Goal: Check status: Check status

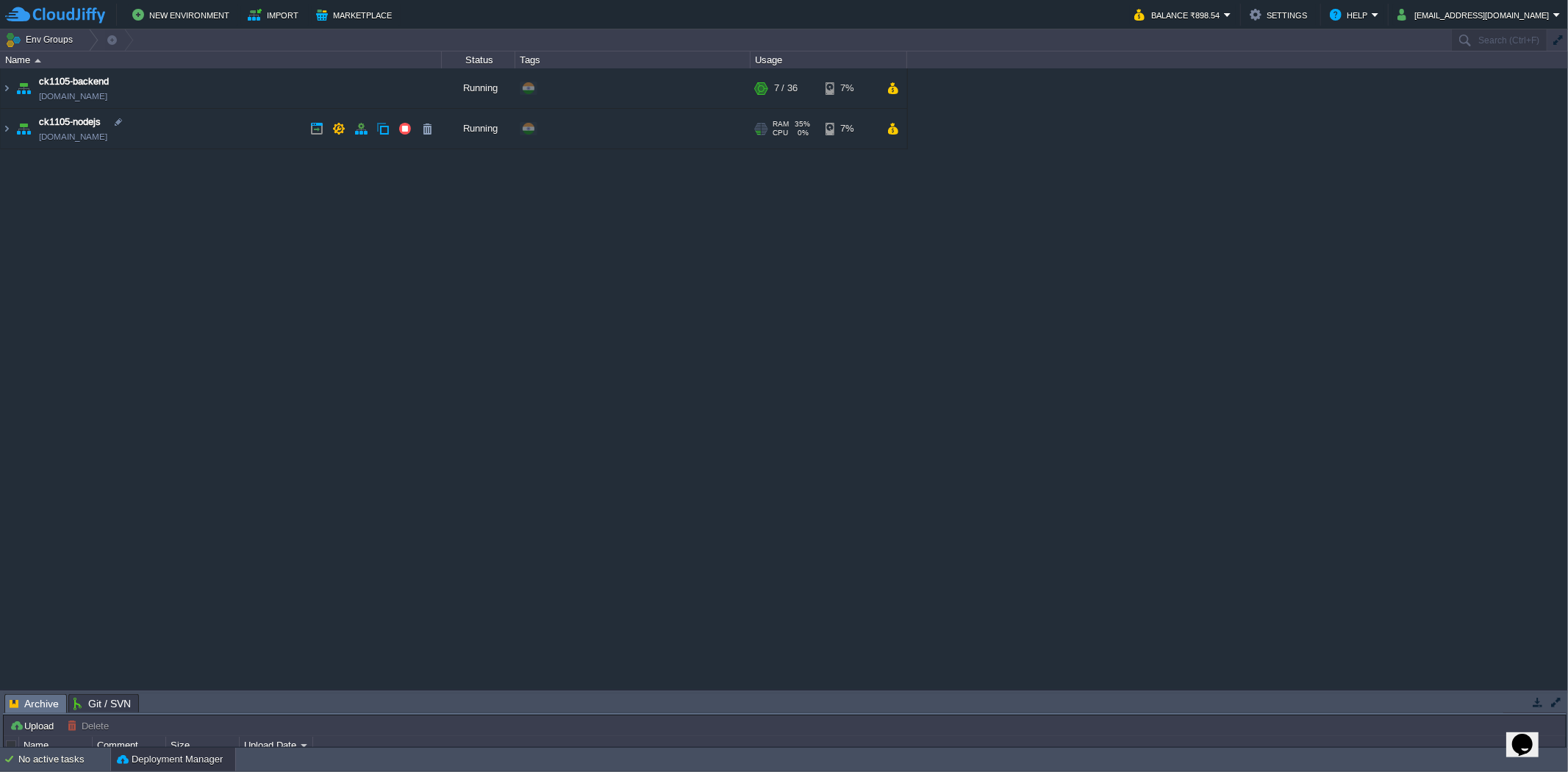
click at [11, 129] on img at bounding box center [7, 128] width 11 height 40
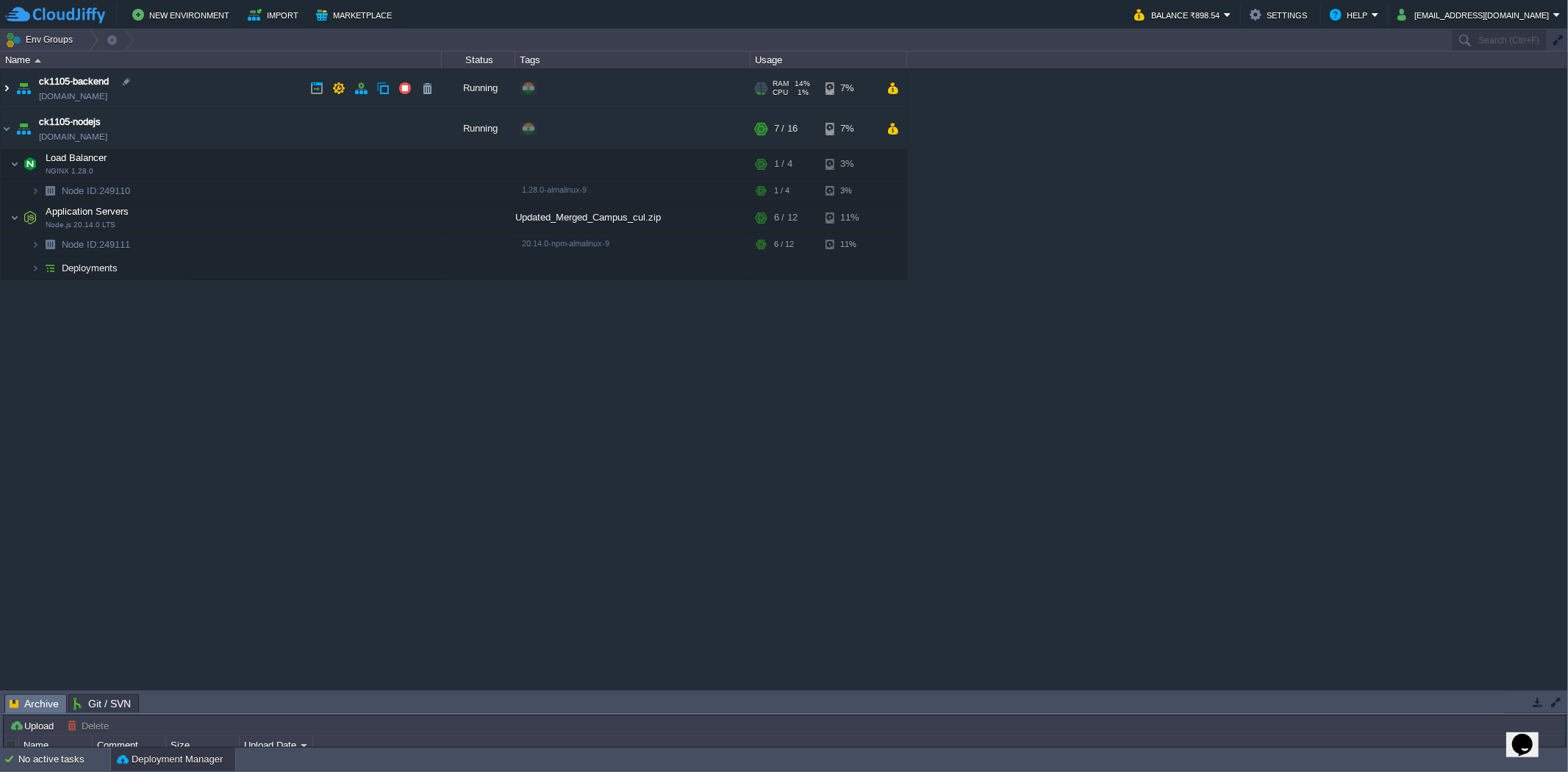
click at [1, 78] on img at bounding box center [7, 88] width 11 height 40
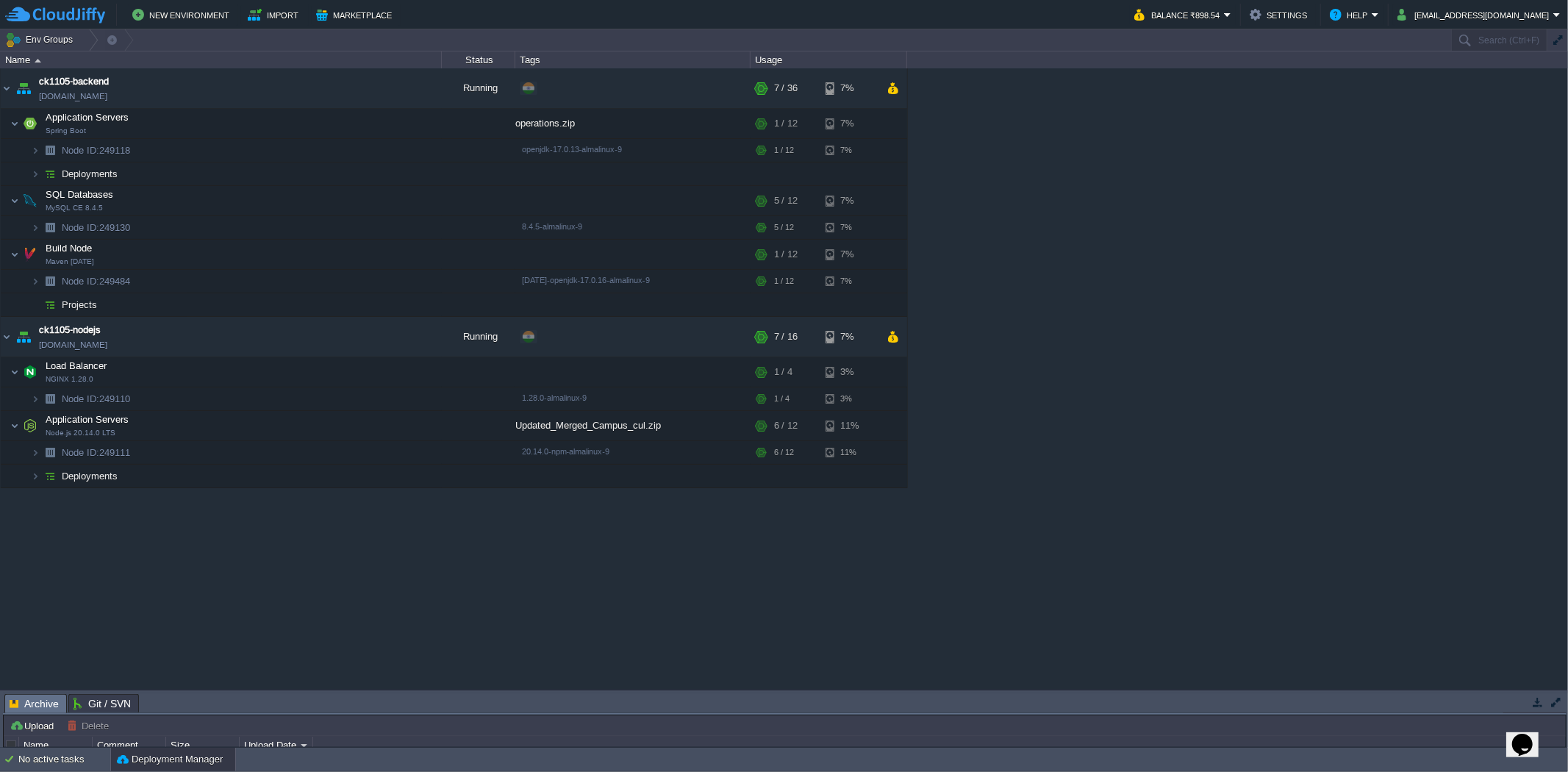
click at [356, 562] on div "ck1105-backend [DOMAIN_NAME] Running + Add to Env Group RAM 14% CPU 1% 7 / 36 7…" at bounding box center [784, 379] width 1568 height 621
click at [875, 604] on div "ck1105-backend [DOMAIN_NAME] Running + Add to Env Group RAM 14% CPU 1% 7 / 36 7…" at bounding box center [784, 379] width 1568 height 621
click at [1078, 519] on div "ck1105-backend [DOMAIN_NAME] Running + Add to Env Group RAM 14% CPU 1% 7 / 36 7…" at bounding box center [784, 379] width 1568 height 621
click at [1110, 248] on div "ck1105-backend [DOMAIN_NAME] Running + Add to Env Group RAM 14% CPU 1% 7 / 36 7…" at bounding box center [784, 379] width 1568 height 621
click at [625, 604] on div "ck1105-backend [DOMAIN_NAME] Running + Add to Env Group RAM 14% CPU 1% 7 / 36 7…" at bounding box center [784, 379] width 1568 height 621
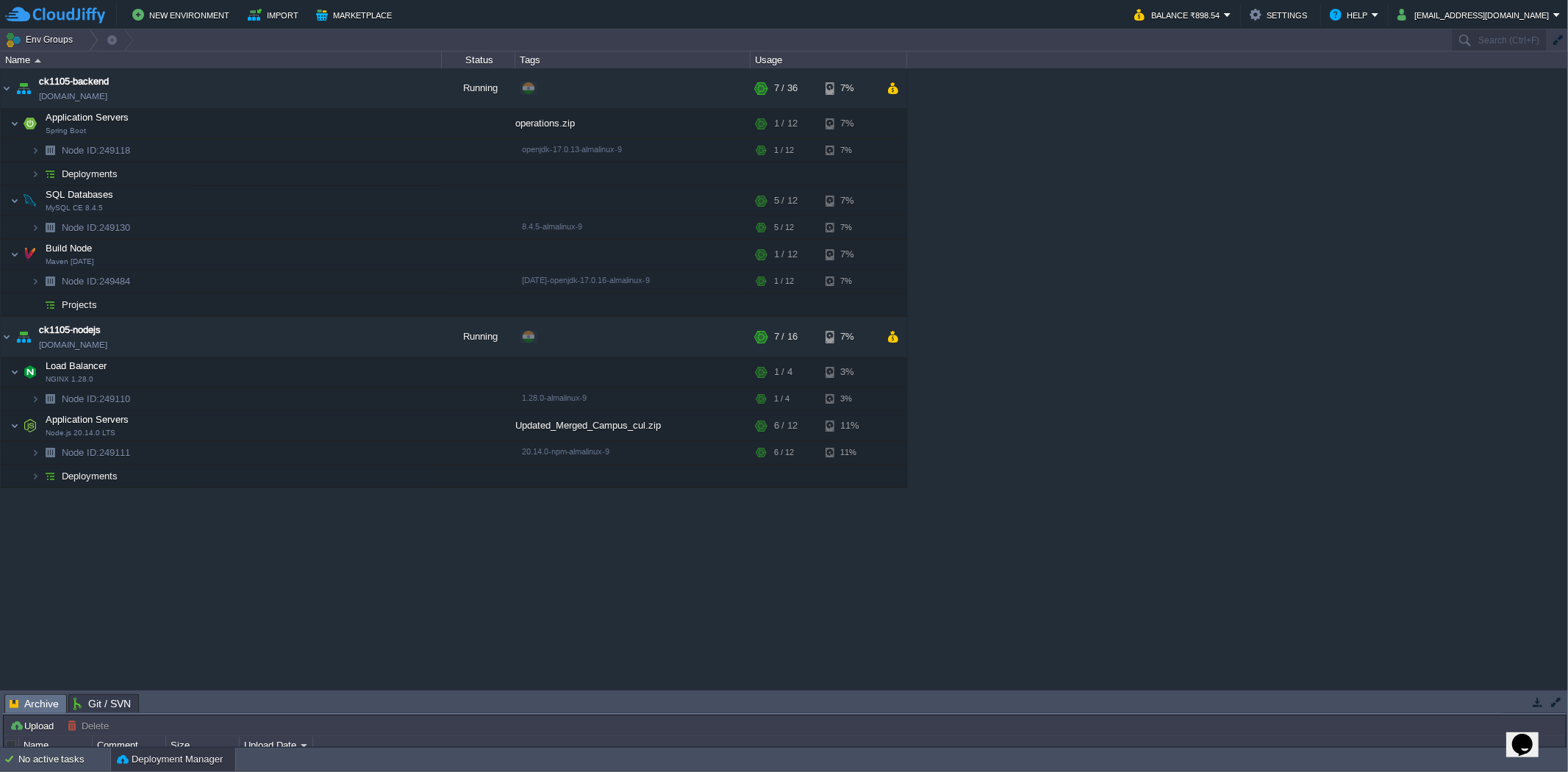
click at [1334, 479] on div "ck1105-backend [DOMAIN_NAME] Running + Add to Env Group RAM 14% CPU 1% 7 / 36 7…" at bounding box center [784, 379] width 1568 height 621
click at [16, 118] on img at bounding box center [15, 123] width 9 height 29
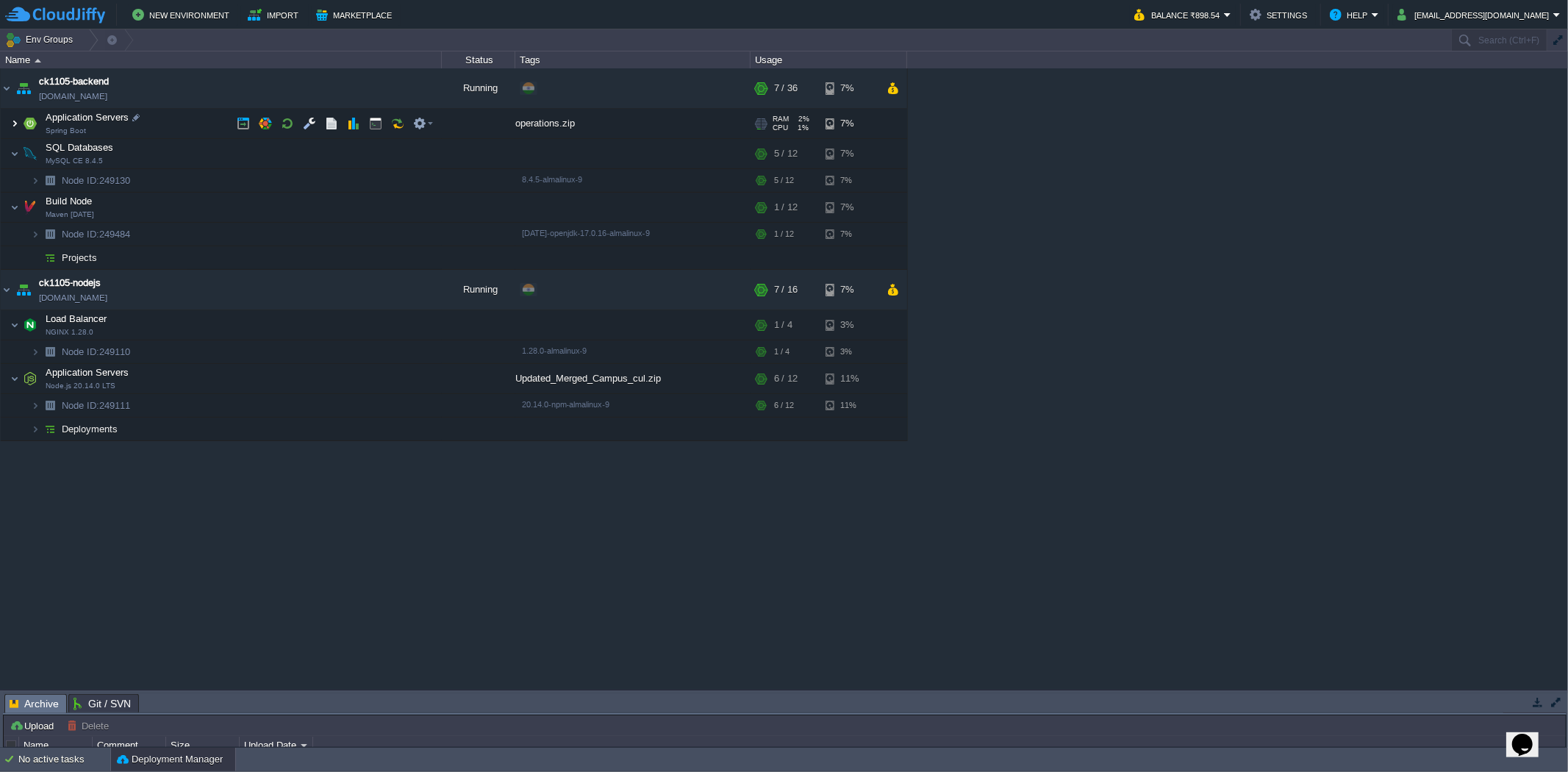
click at [11, 128] on img at bounding box center [15, 123] width 9 height 29
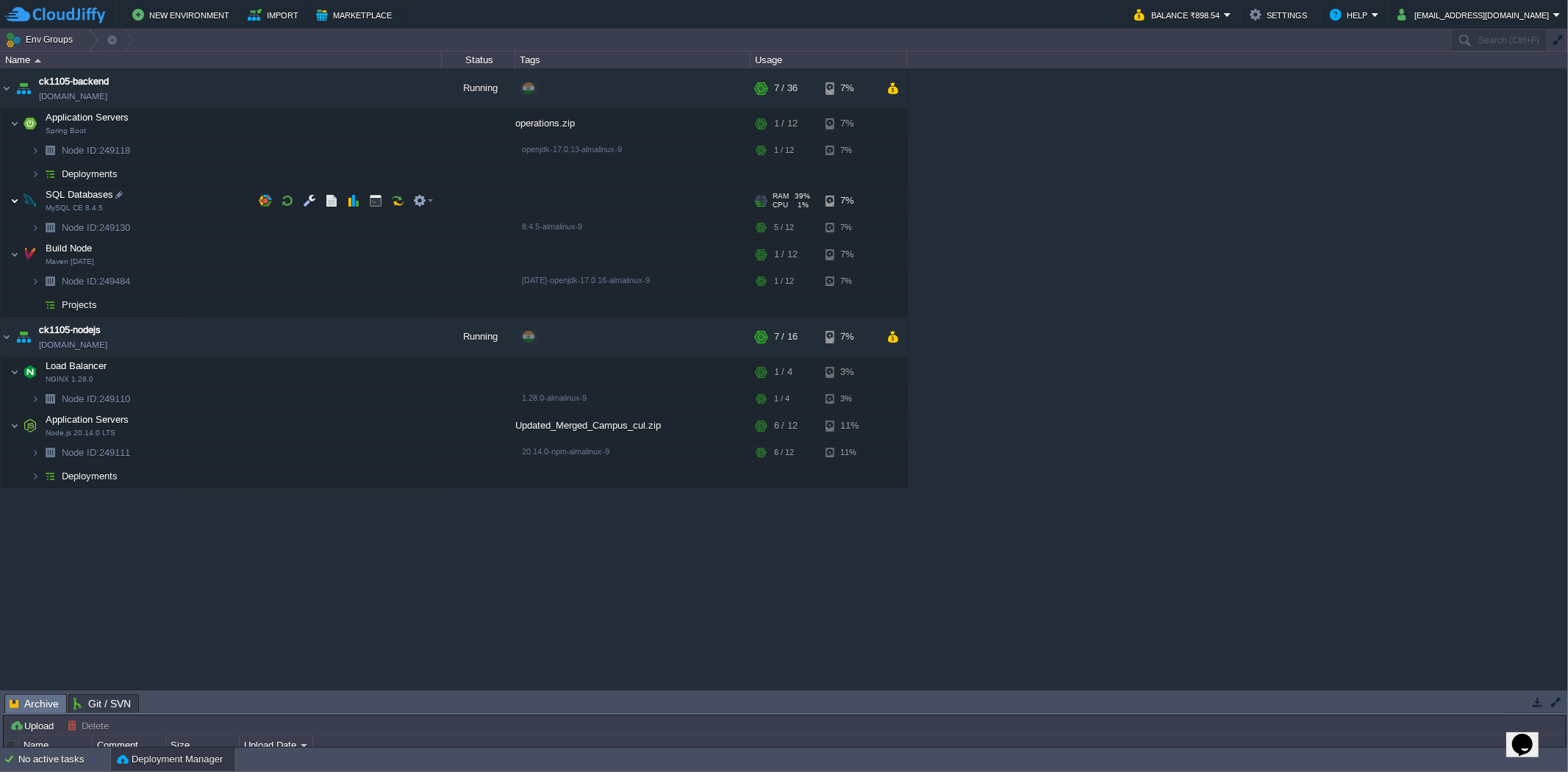
click at [11, 199] on img at bounding box center [15, 201] width 9 height 29
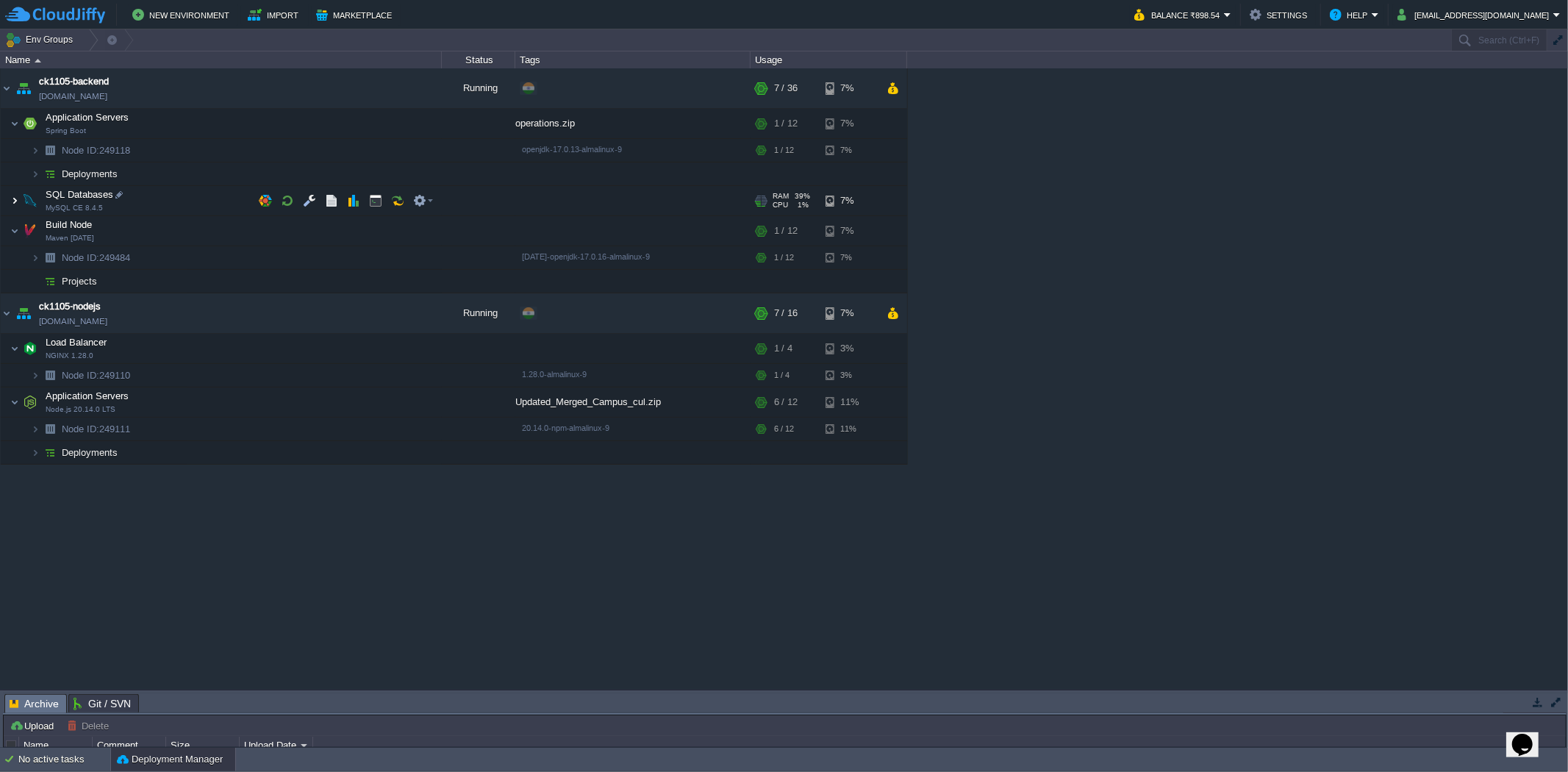
click at [13, 200] on img at bounding box center [15, 201] width 9 height 29
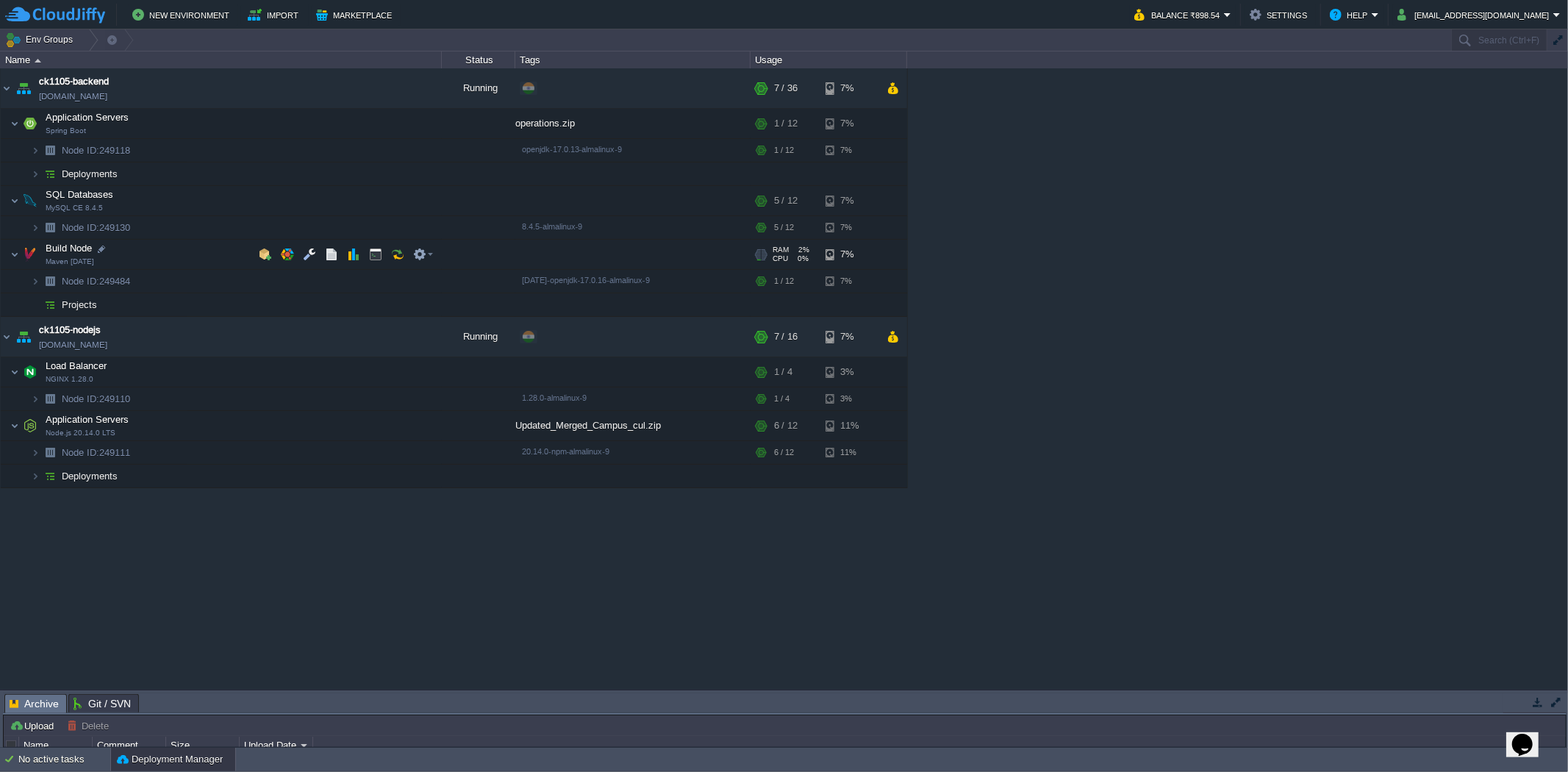
click at [7, 254] on span at bounding box center [6, 254] width 10 height 11
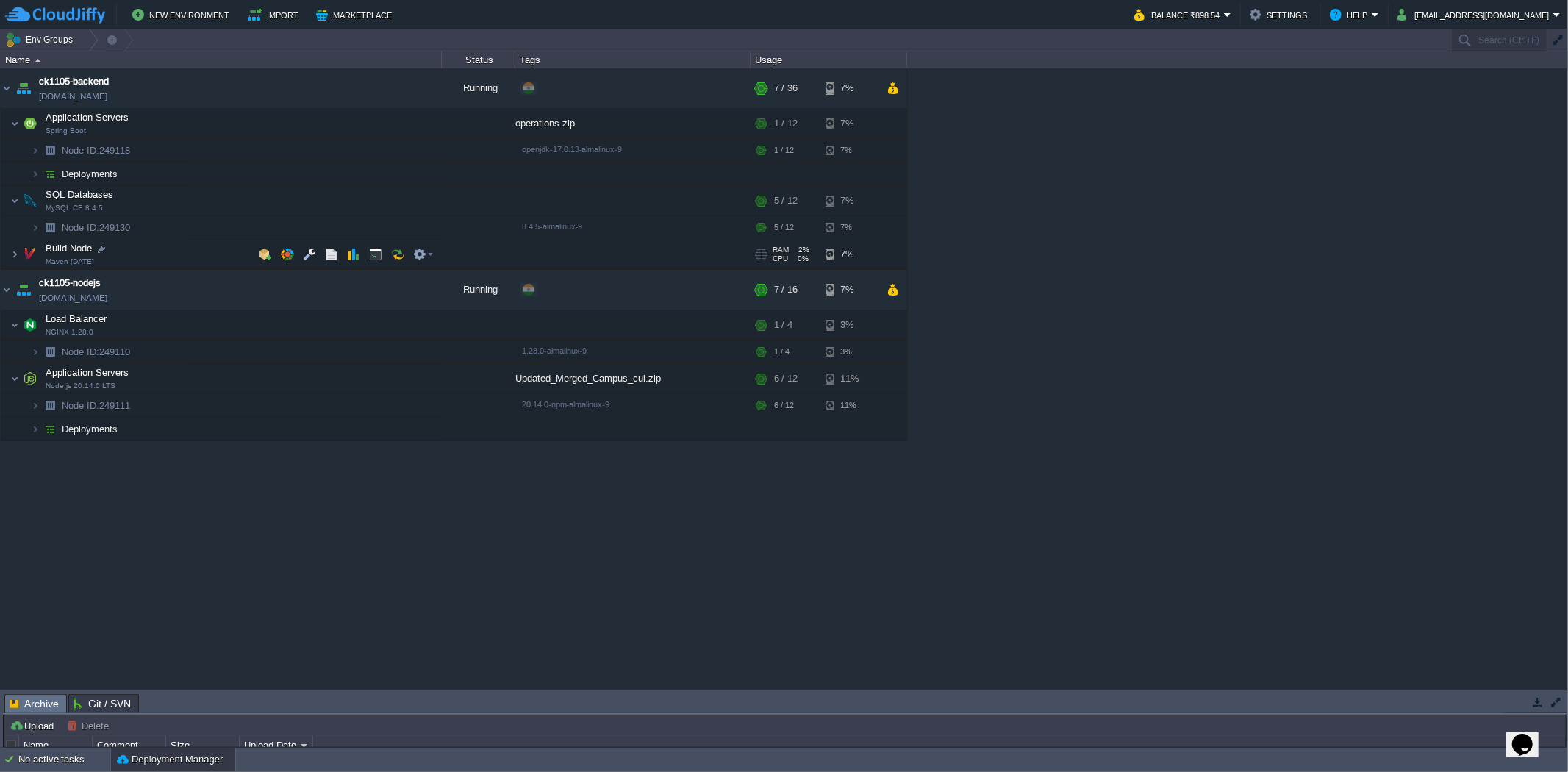
click at [7, 258] on span at bounding box center [6, 254] width 10 height 11
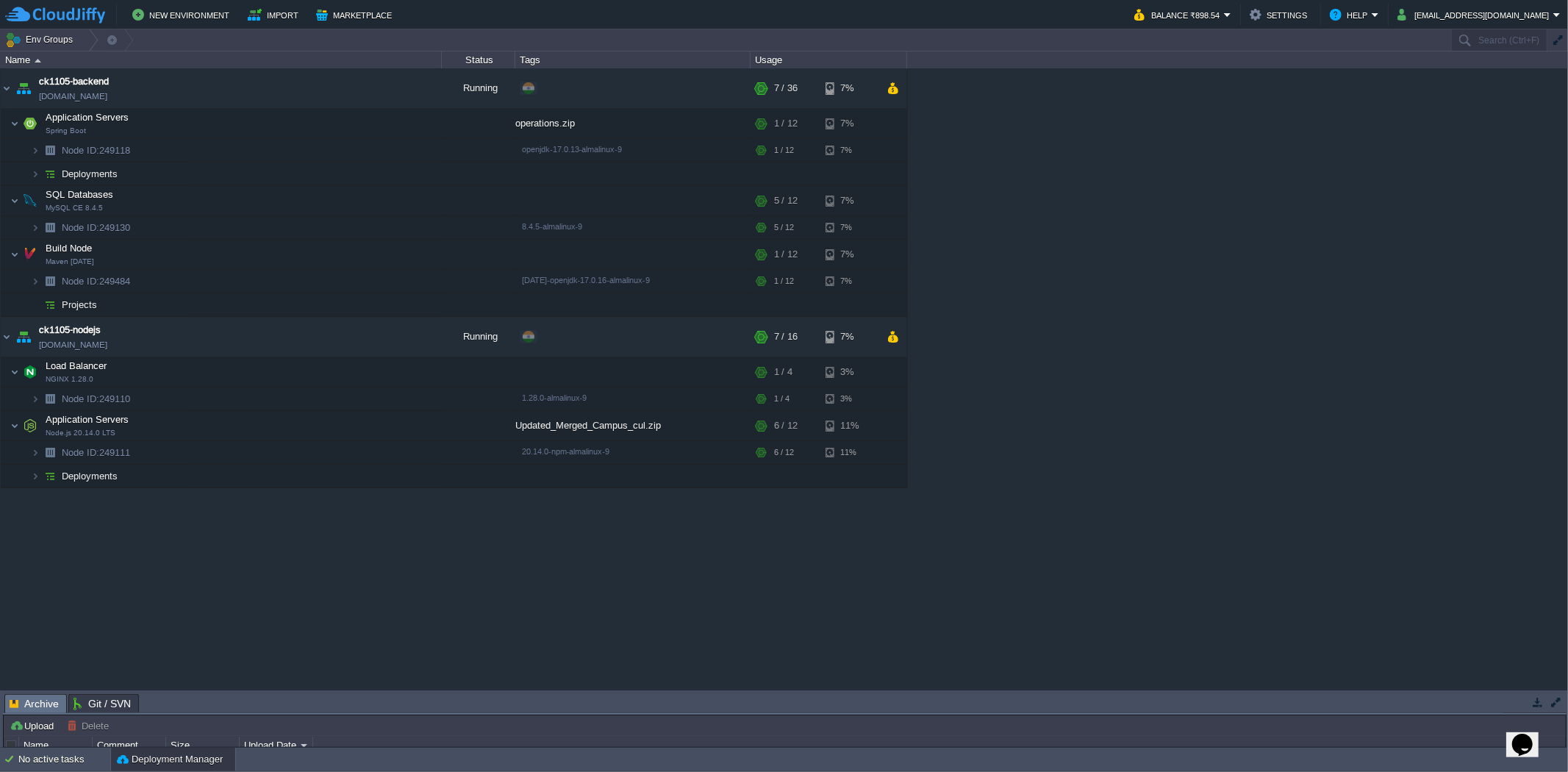
click at [298, 637] on div "ck1105-backend [DOMAIN_NAME] Running + Add to Env Group RAM 14% CPU 1% 7 / 36 7…" at bounding box center [784, 379] width 1568 height 621
click at [110, 555] on div "ck1105-backend [DOMAIN_NAME] Running + Add to Env Group RAM 14% CPU 1% 7 / 36 7…" at bounding box center [784, 379] width 1568 height 621
click at [489, 622] on div "ck1105-backend [DOMAIN_NAME] Running + Add to Env Group RAM 14% CPU 1% 7 / 36 7…" at bounding box center [784, 379] width 1568 height 621
click at [559, 611] on div "ck1105-backend [DOMAIN_NAME] Running + Add to Env Group RAM 14% CPU 1% 7 / 36 7…" at bounding box center [784, 379] width 1568 height 621
click at [695, 604] on div "ck1105-backend [DOMAIN_NAME] Running + Add to Env Group RAM 14% CPU 1% 7 / 36 7…" at bounding box center [784, 379] width 1568 height 621
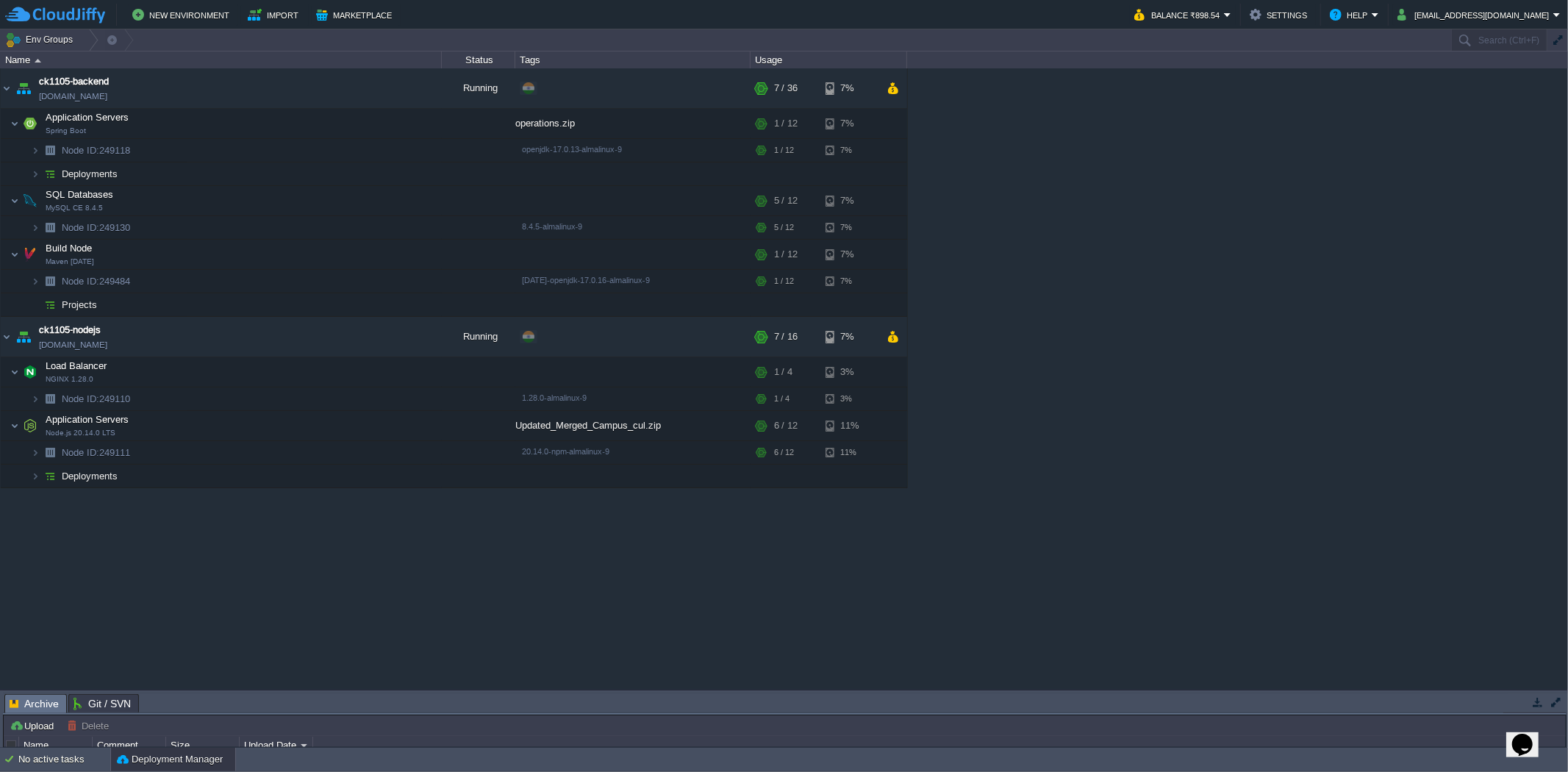
click at [303, 559] on div "ck1105-backend [DOMAIN_NAME] Running + Add to Env Group RAM 14% CPU 1% 7 / 36 7…" at bounding box center [784, 379] width 1568 height 621
click at [312, 344] on td at bounding box center [316, 337] width 22 height 22
click at [313, 78] on td at bounding box center [316, 88] width 22 height 22
click at [369, 120] on button "button" at bounding box center [375, 123] width 13 height 13
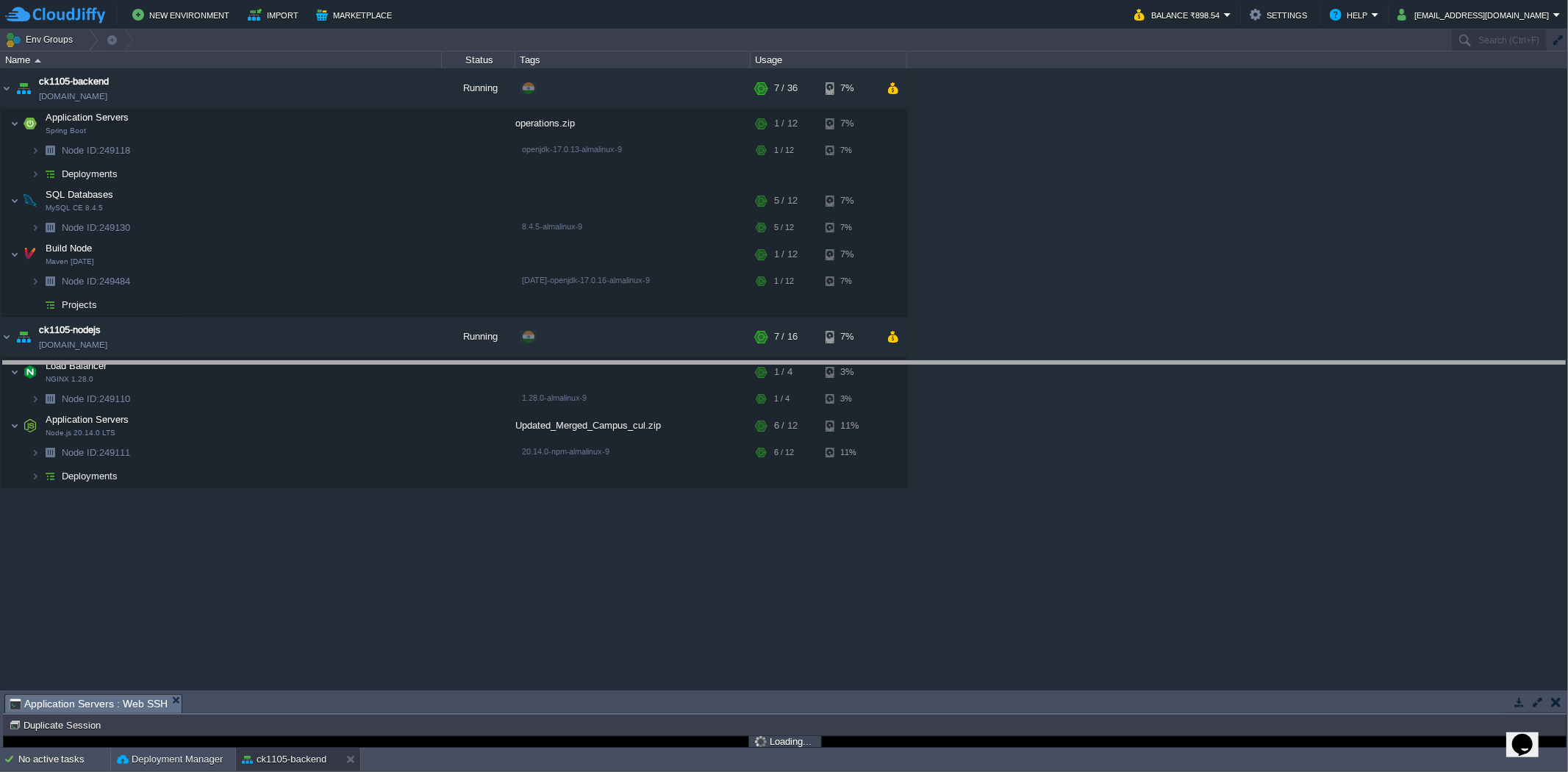
drag, startPoint x: 633, startPoint y: 705, endPoint x: 651, endPoint y: 369, distance: 336.5
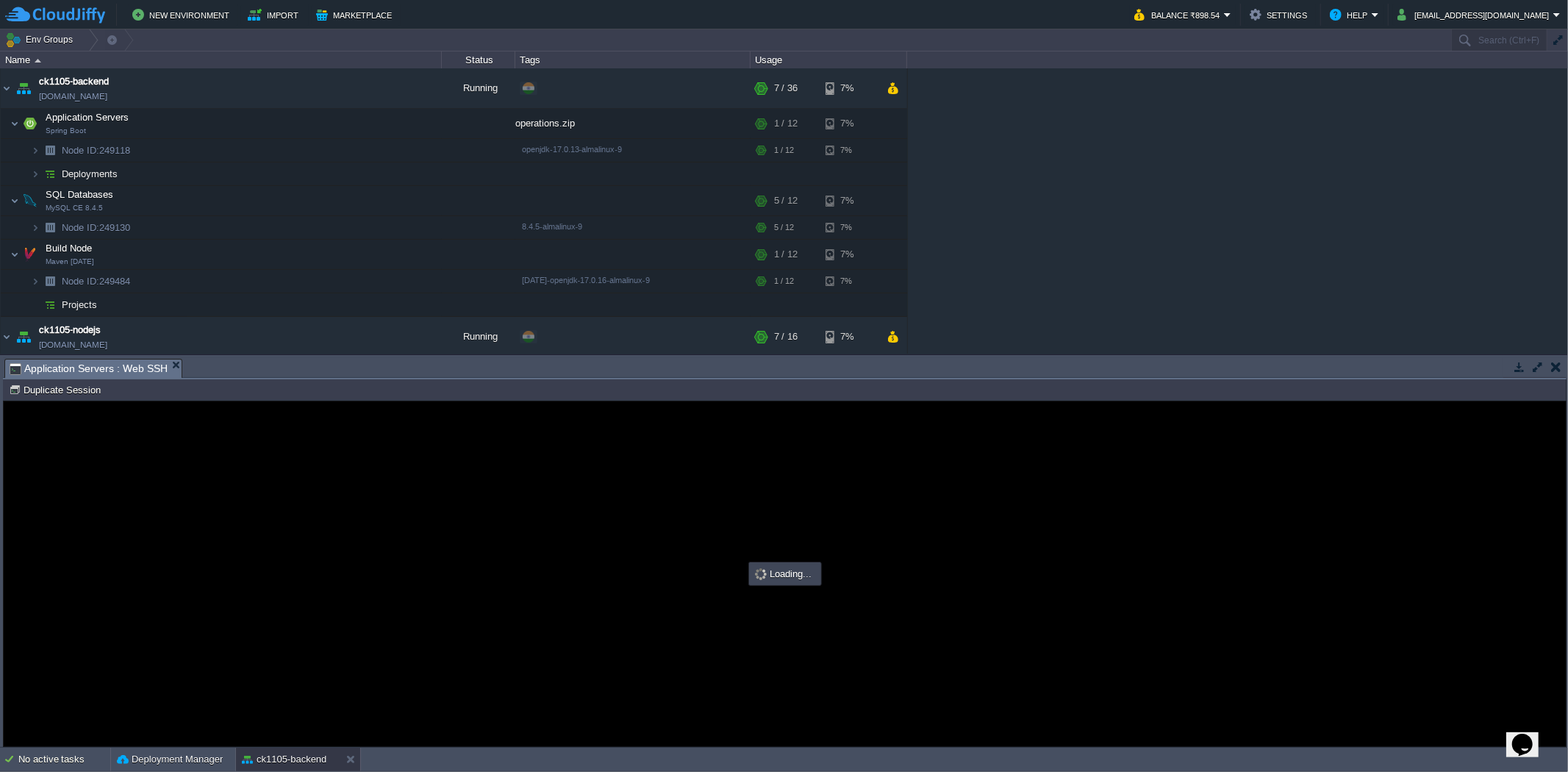
type input "#000000"
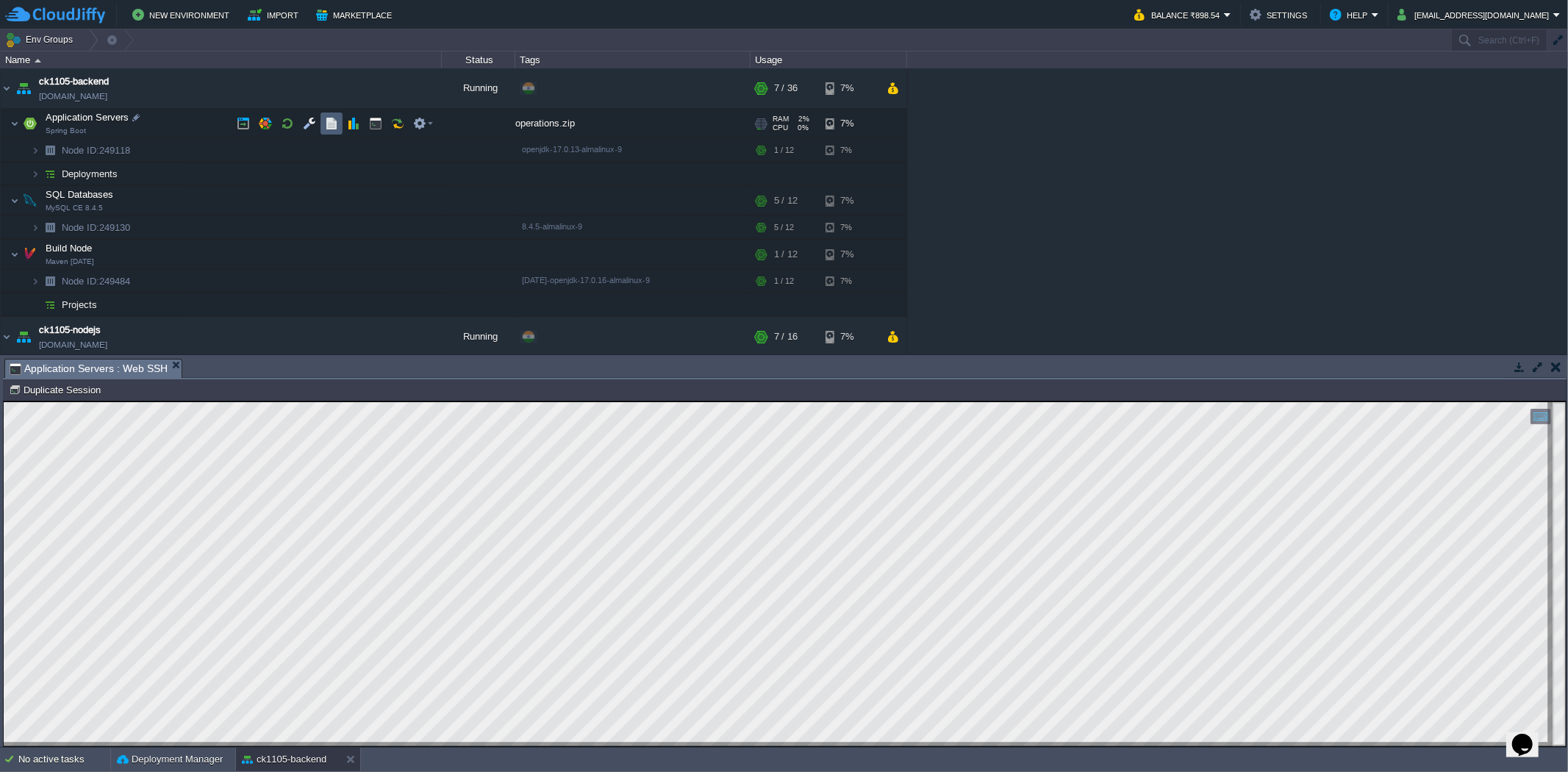
click at [337, 123] on button "button" at bounding box center [332, 123] width 13 height 13
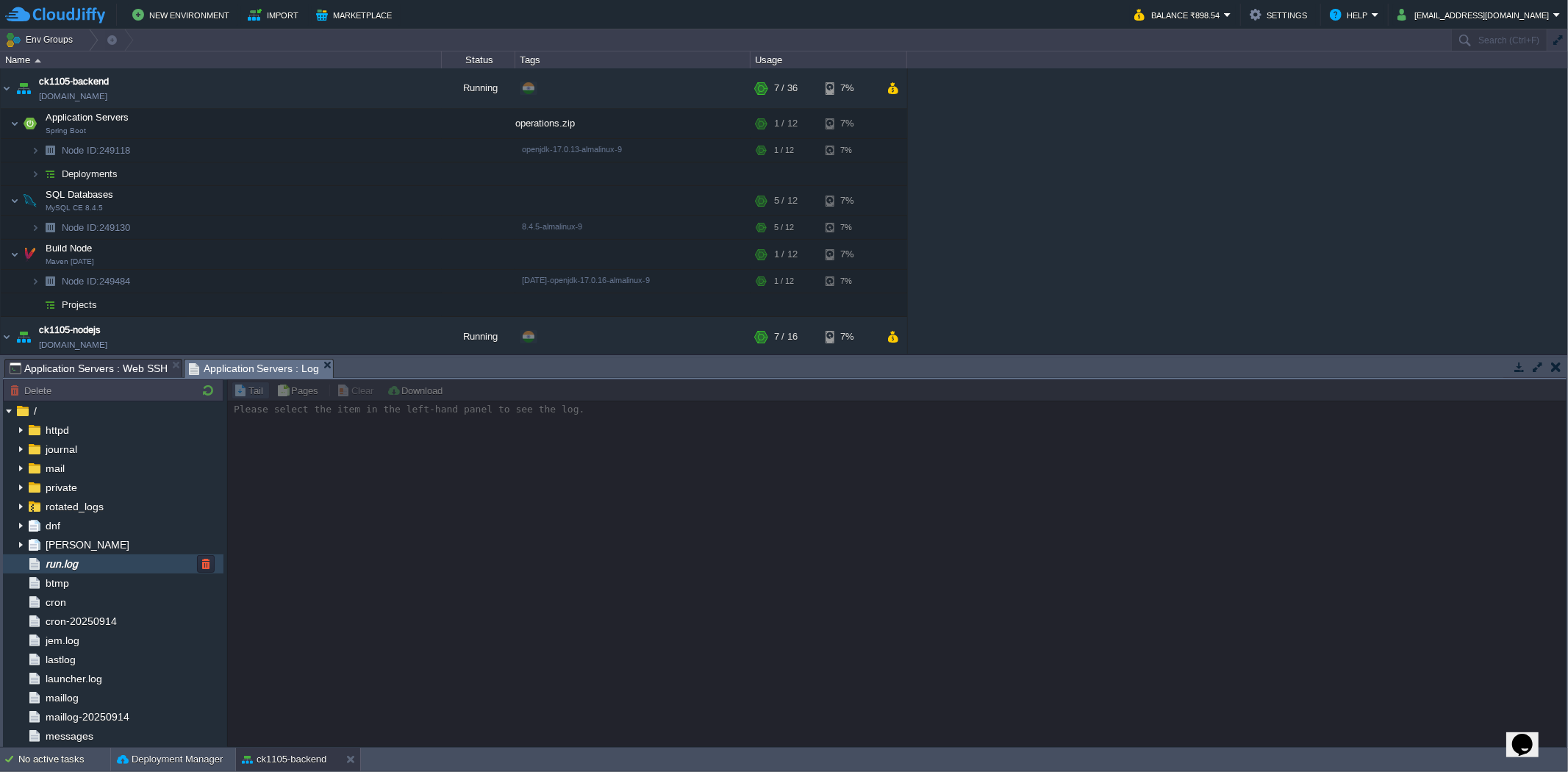
click at [59, 564] on span "run.log" at bounding box center [61, 564] width 38 height 13
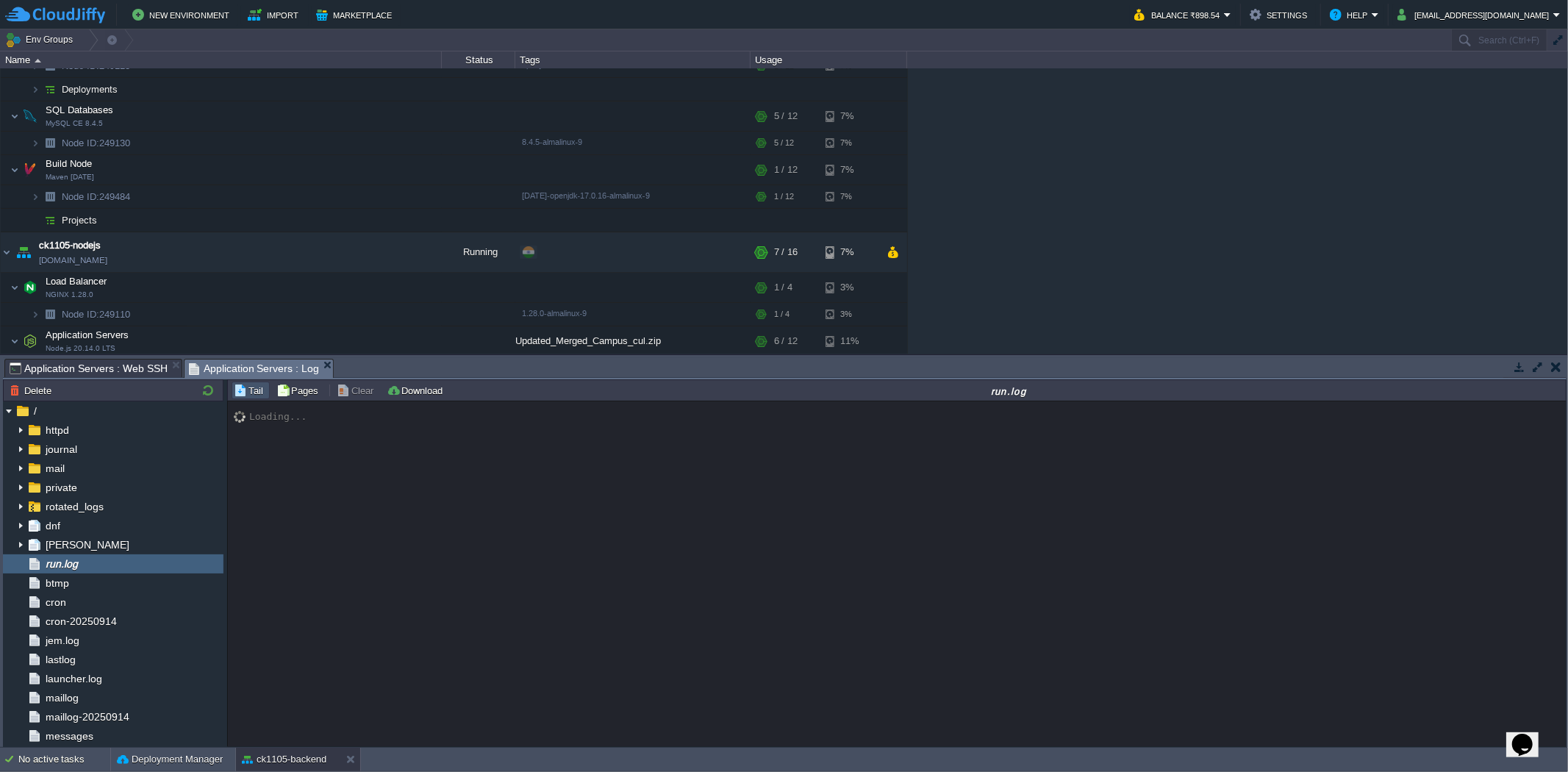
scroll to position [135, 0]
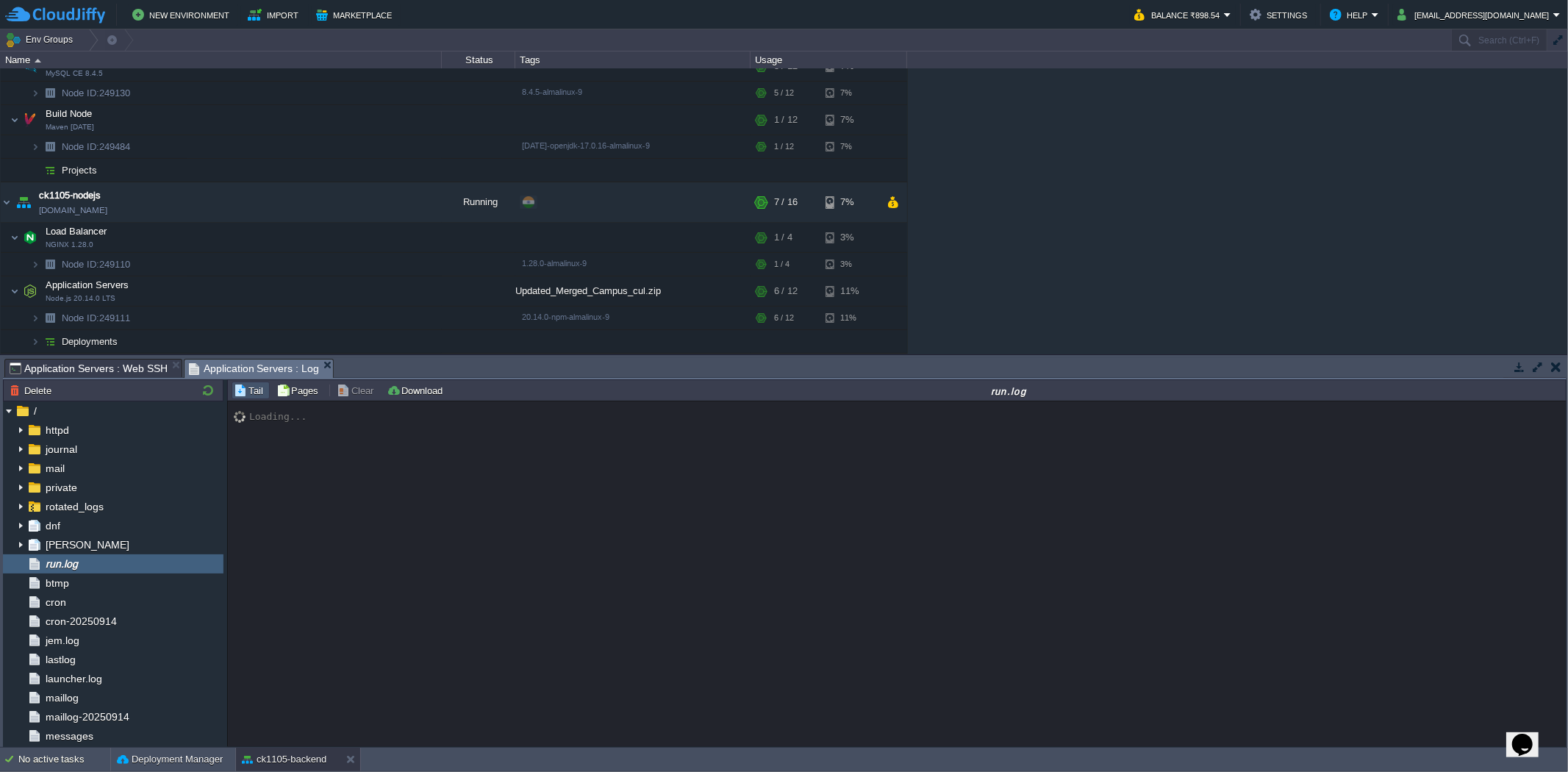
click at [1140, 291] on div "ck1105-backend [DOMAIN_NAME] Running + Add to Env Group RAM 14% CPU 1% 7 / 36 7…" at bounding box center [784, 211] width 1568 height 285
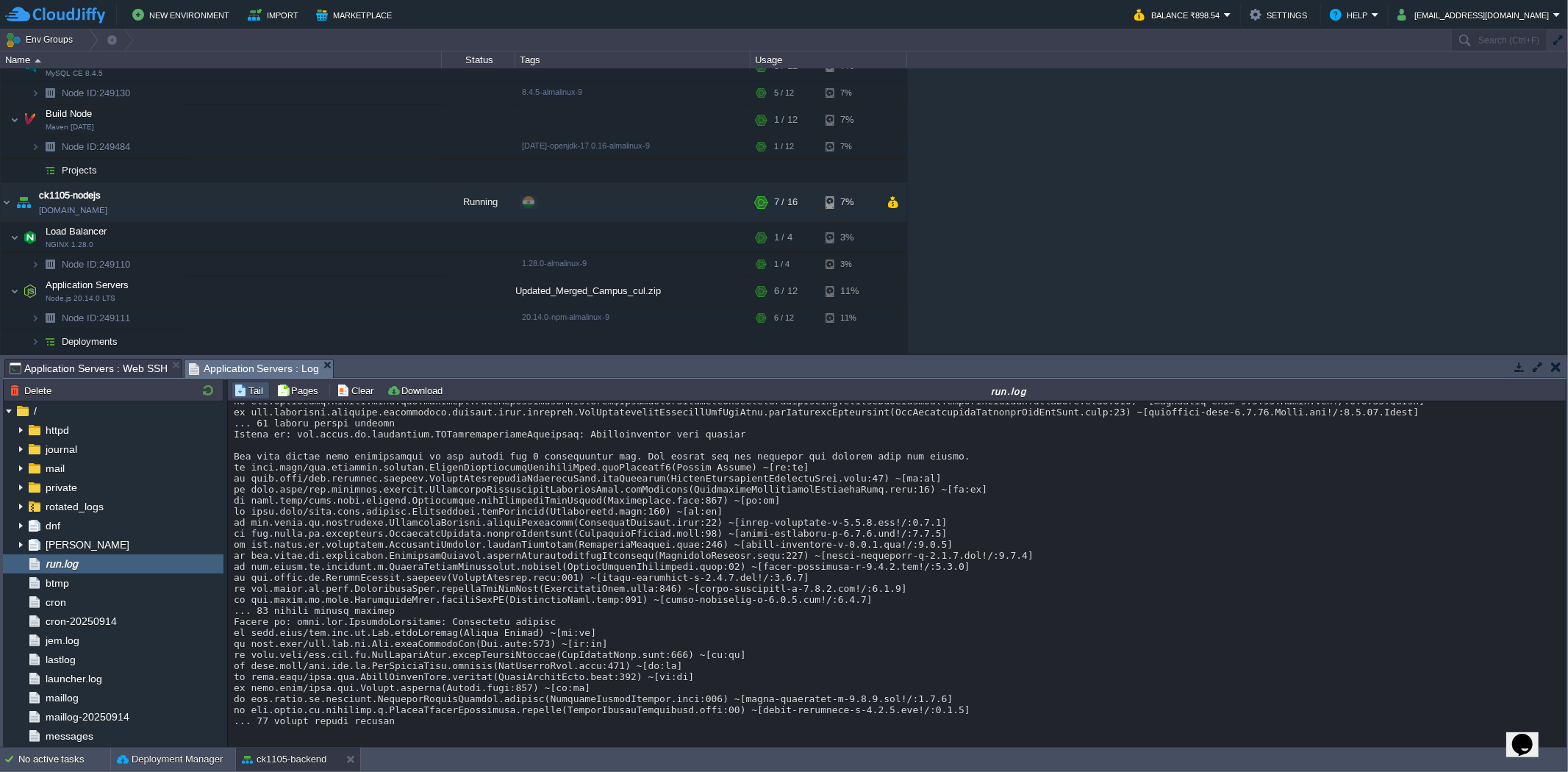
scroll to position [11124, 0]
click at [907, 759] on td "No active tasks Deployment Manager ck1105-backend" at bounding box center [784, 760] width 1568 height 24
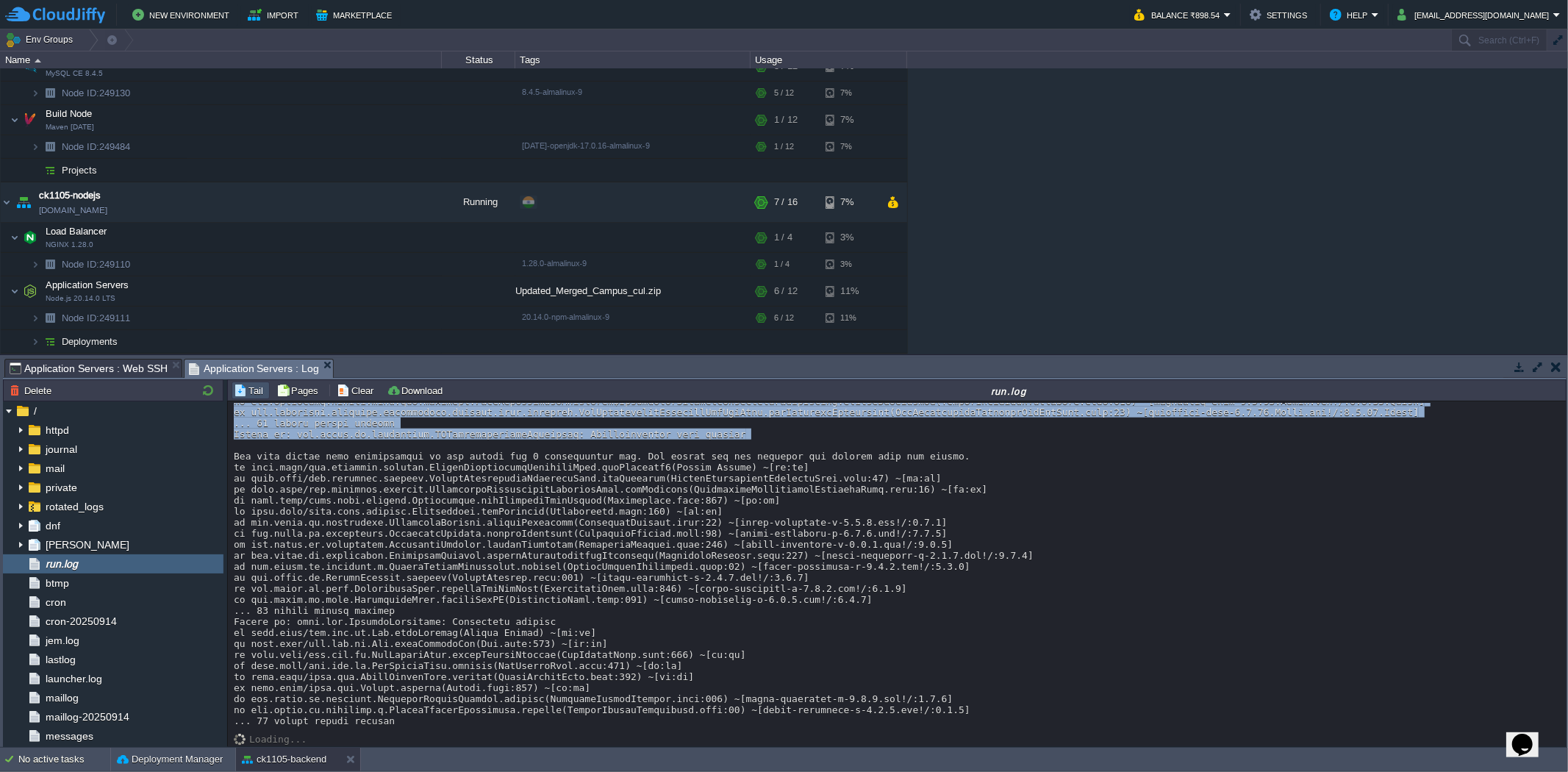
drag, startPoint x: 932, startPoint y: 679, endPoint x: 759, endPoint y: 509, distance: 242.5
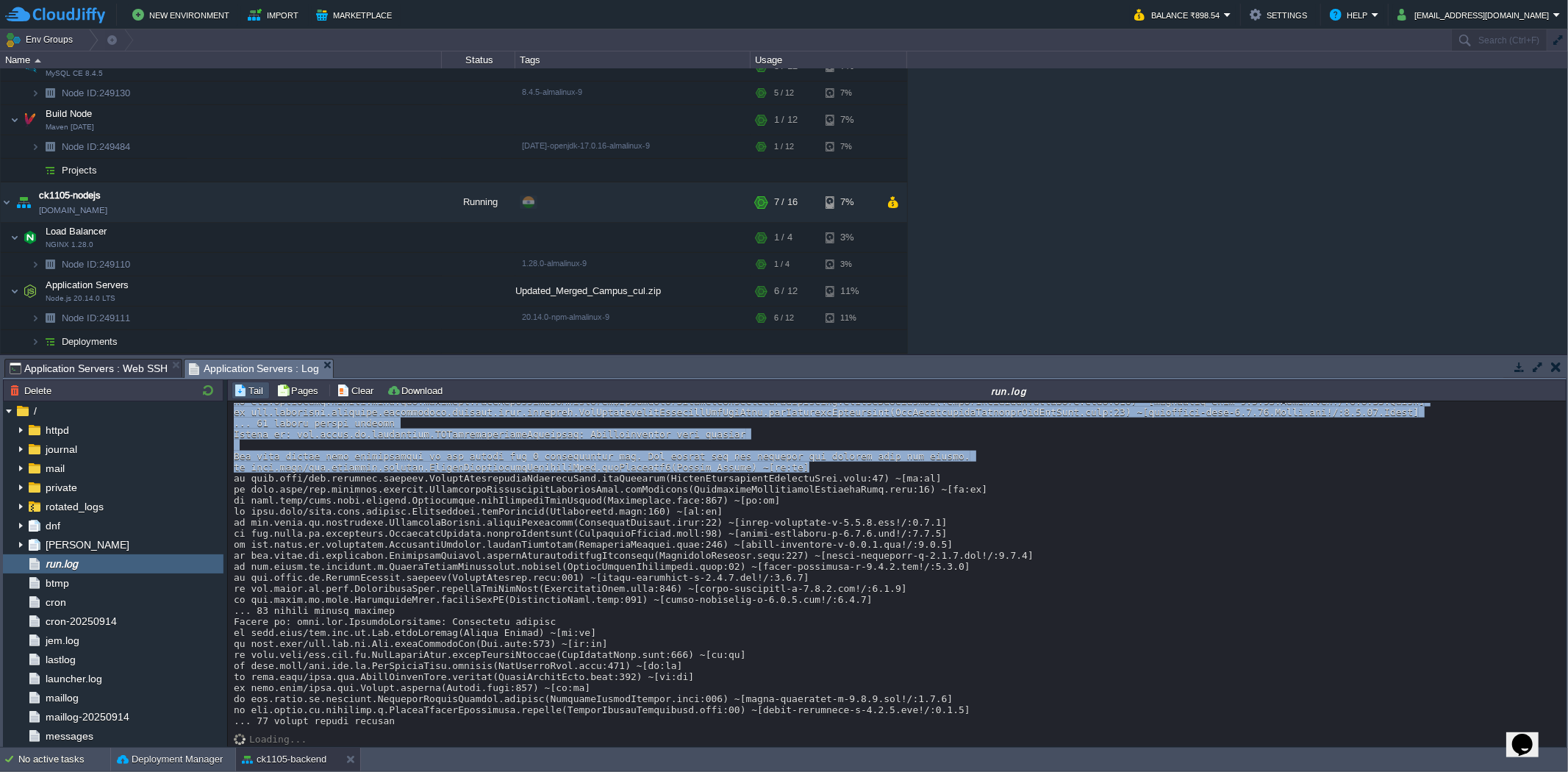
drag, startPoint x: 515, startPoint y: 438, endPoint x: 864, endPoint y: 707, distance: 440.6
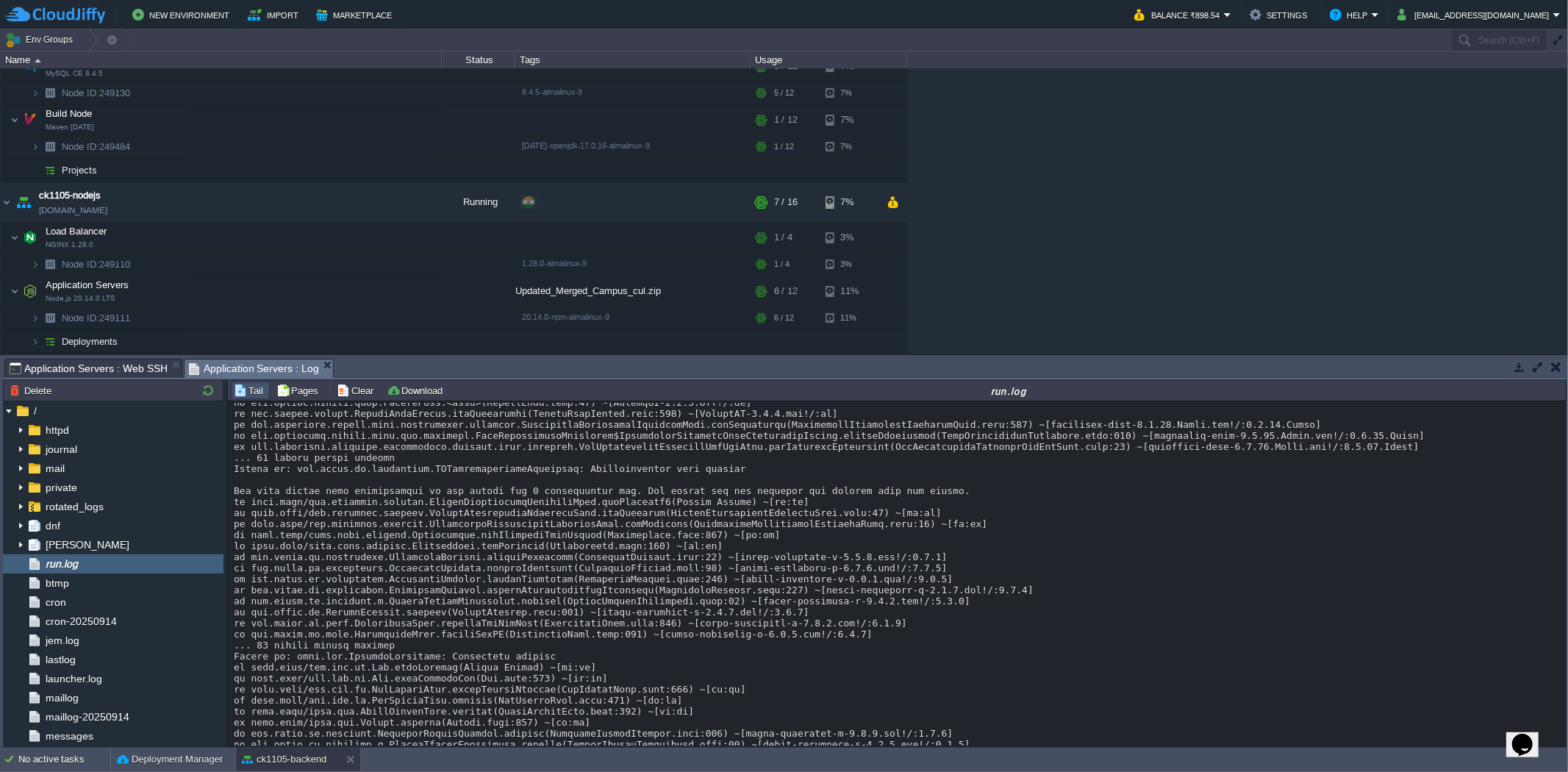
scroll to position [11124, 0]
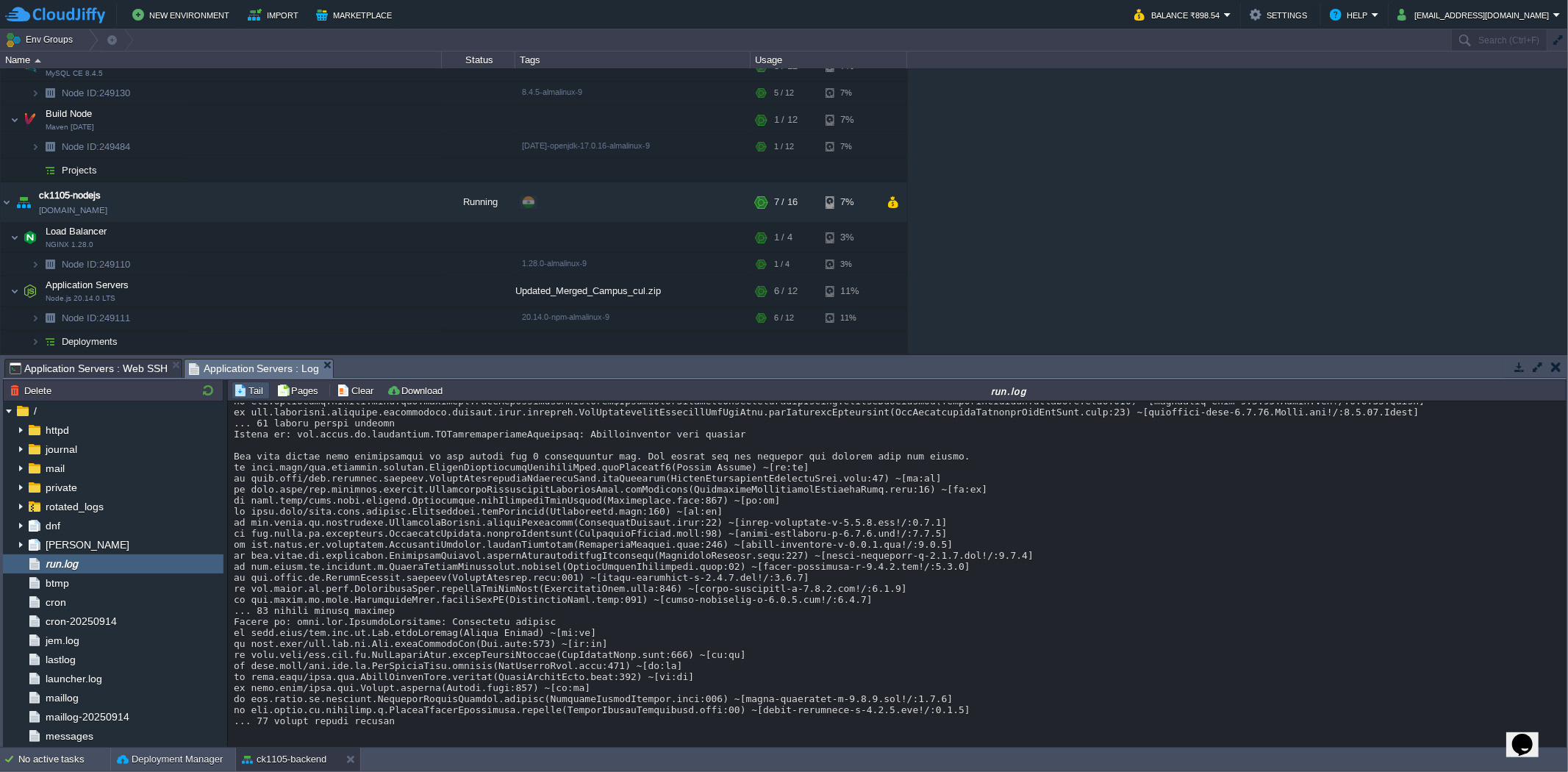
drag, startPoint x: 798, startPoint y: 471, endPoint x: 958, endPoint y: 475, distance: 160.0
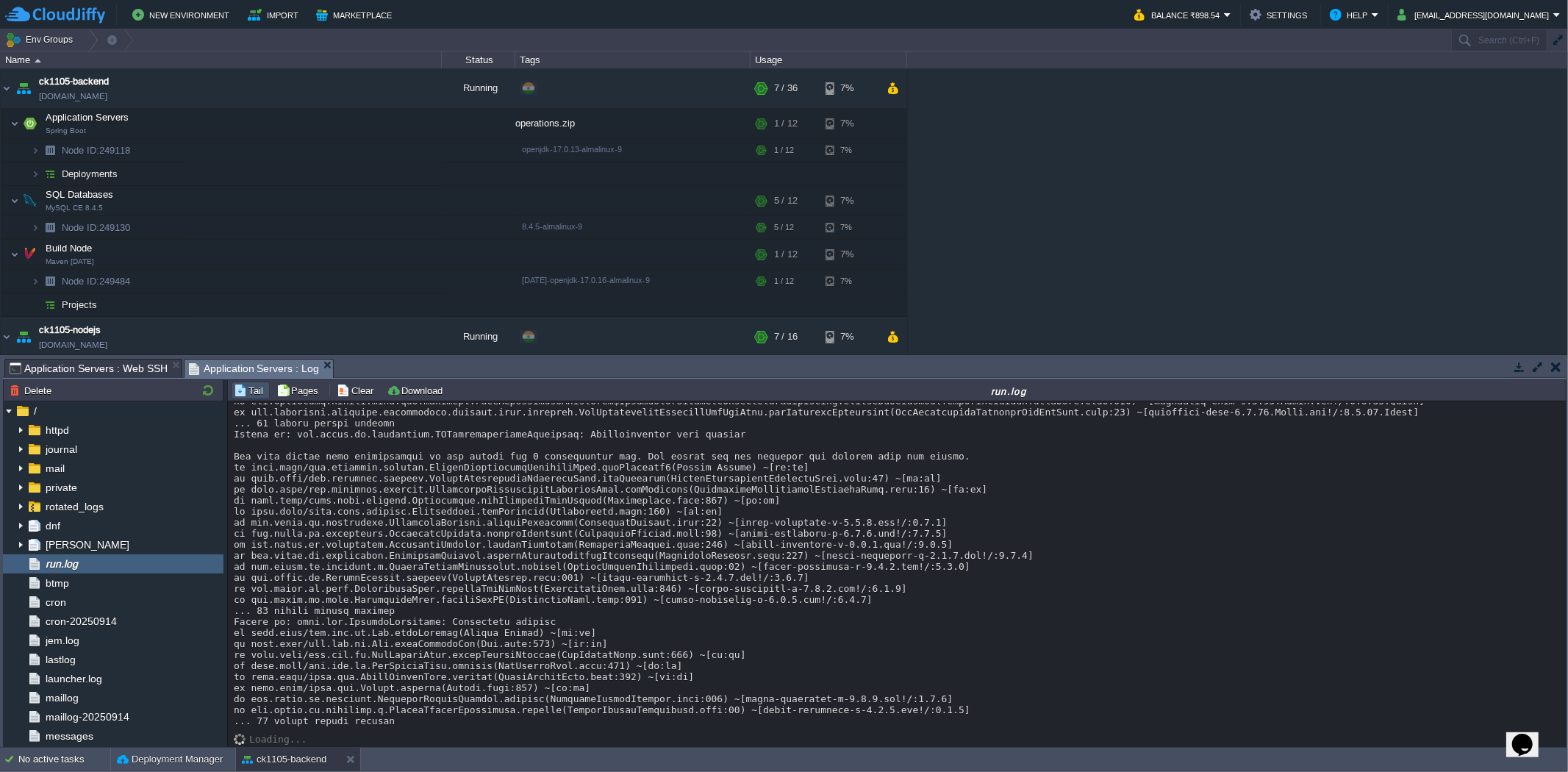
scroll to position [10879, 0]
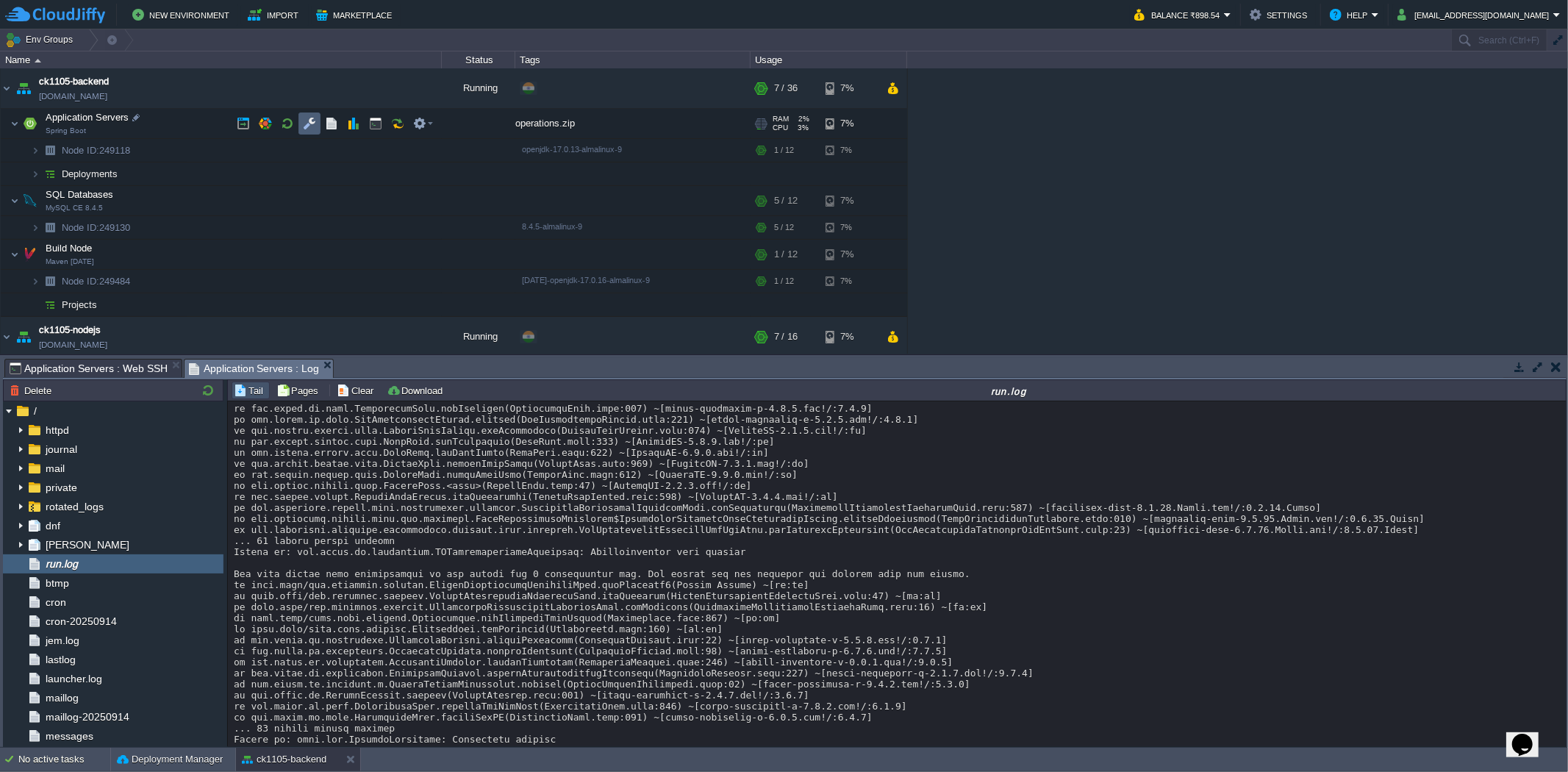
click at [307, 120] on button "button" at bounding box center [310, 123] width 13 height 13
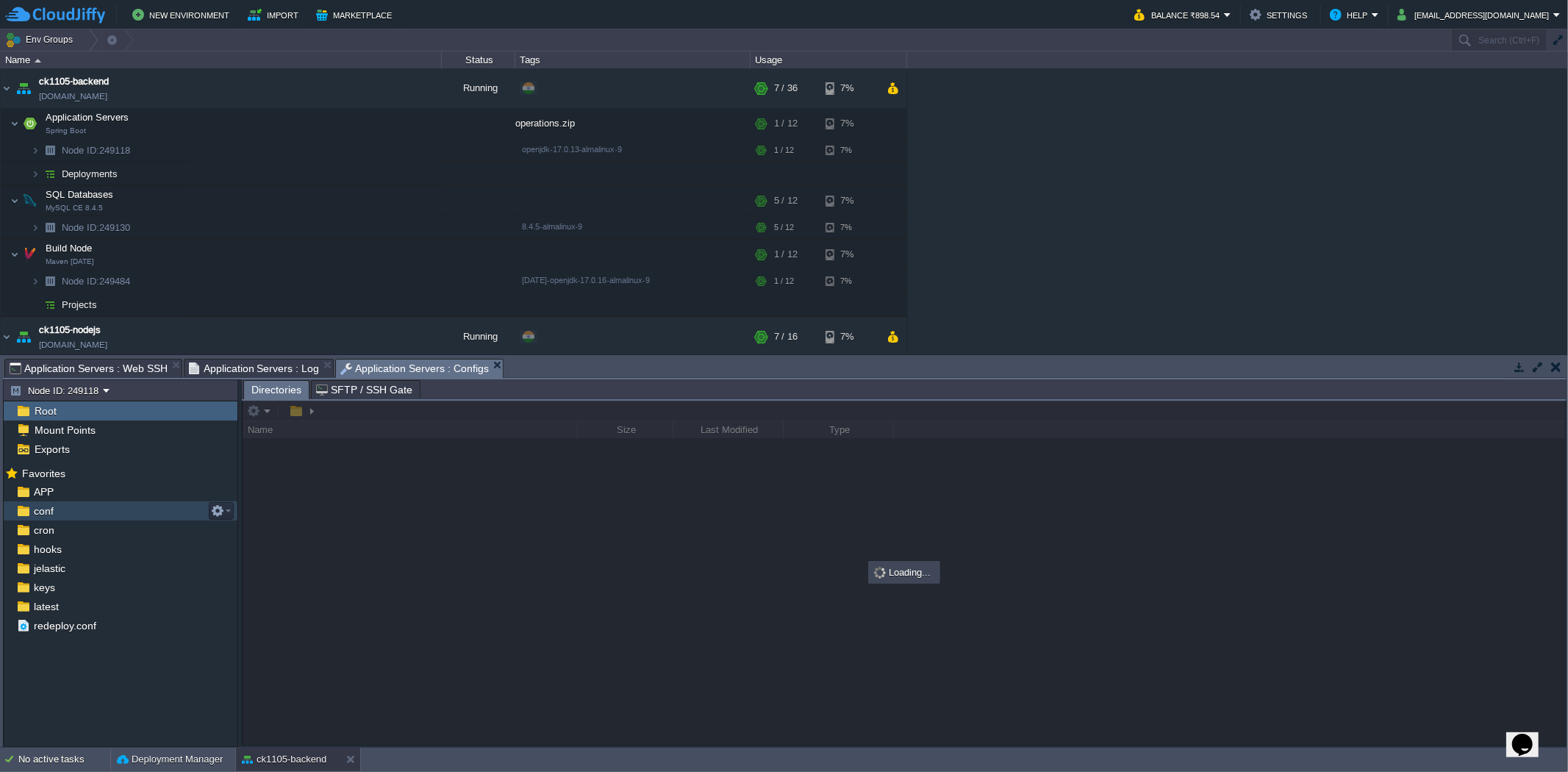
click at [38, 515] on span "conf" at bounding box center [43, 511] width 25 height 13
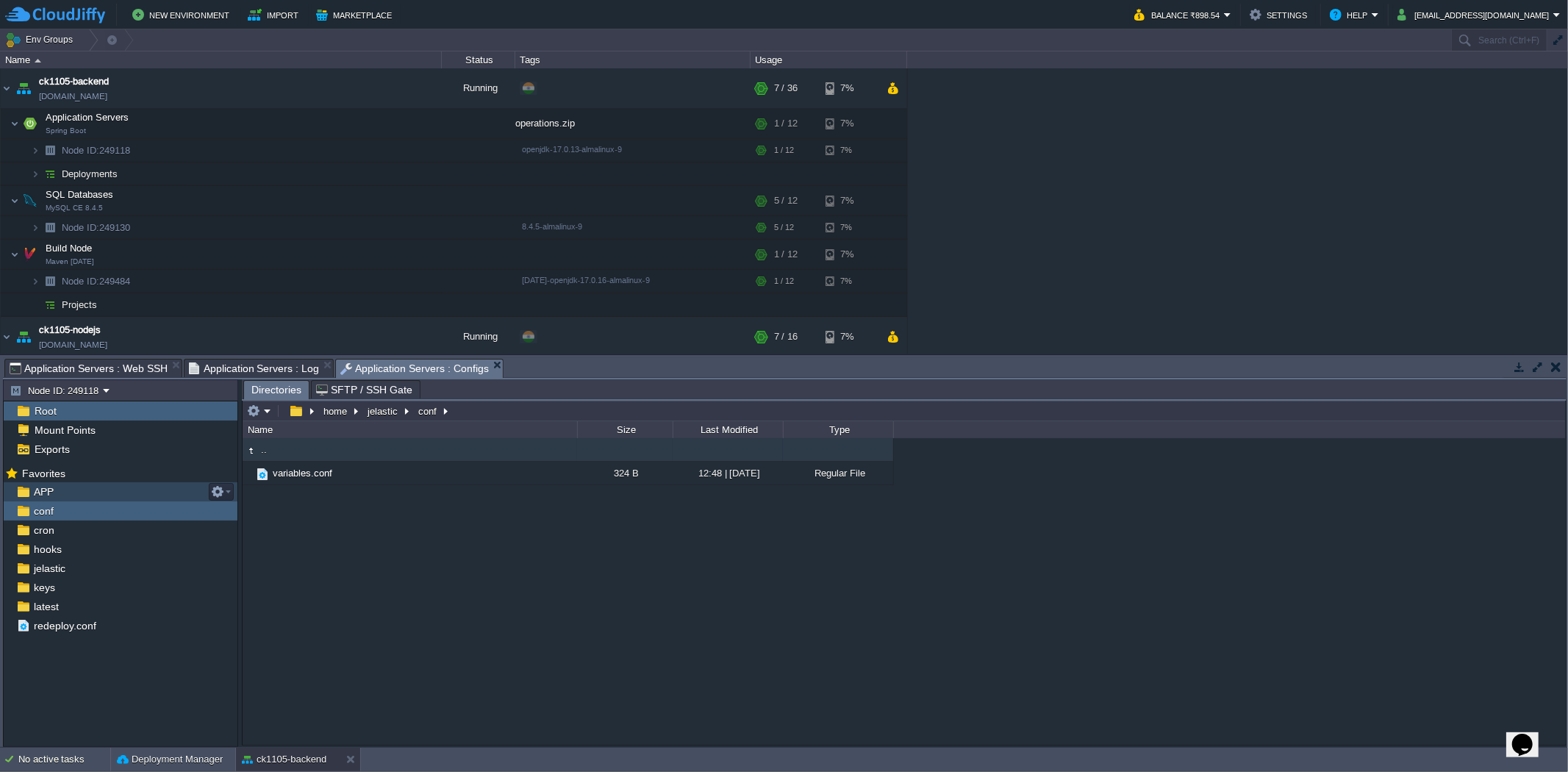
click at [33, 495] on span "APP" at bounding box center [43, 492] width 25 height 13
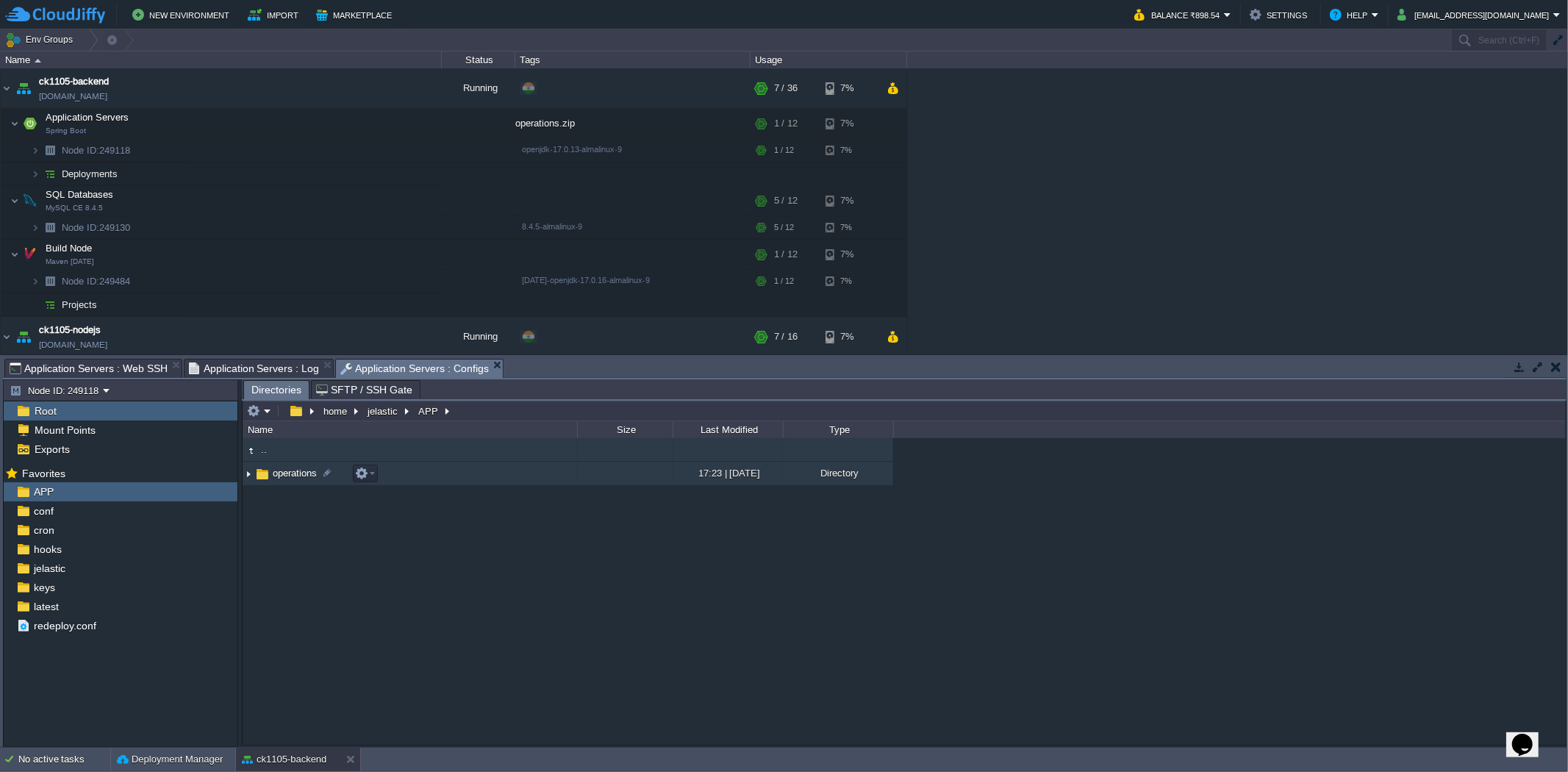
click at [271, 479] on span "operations" at bounding box center [294, 473] width 48 height 12
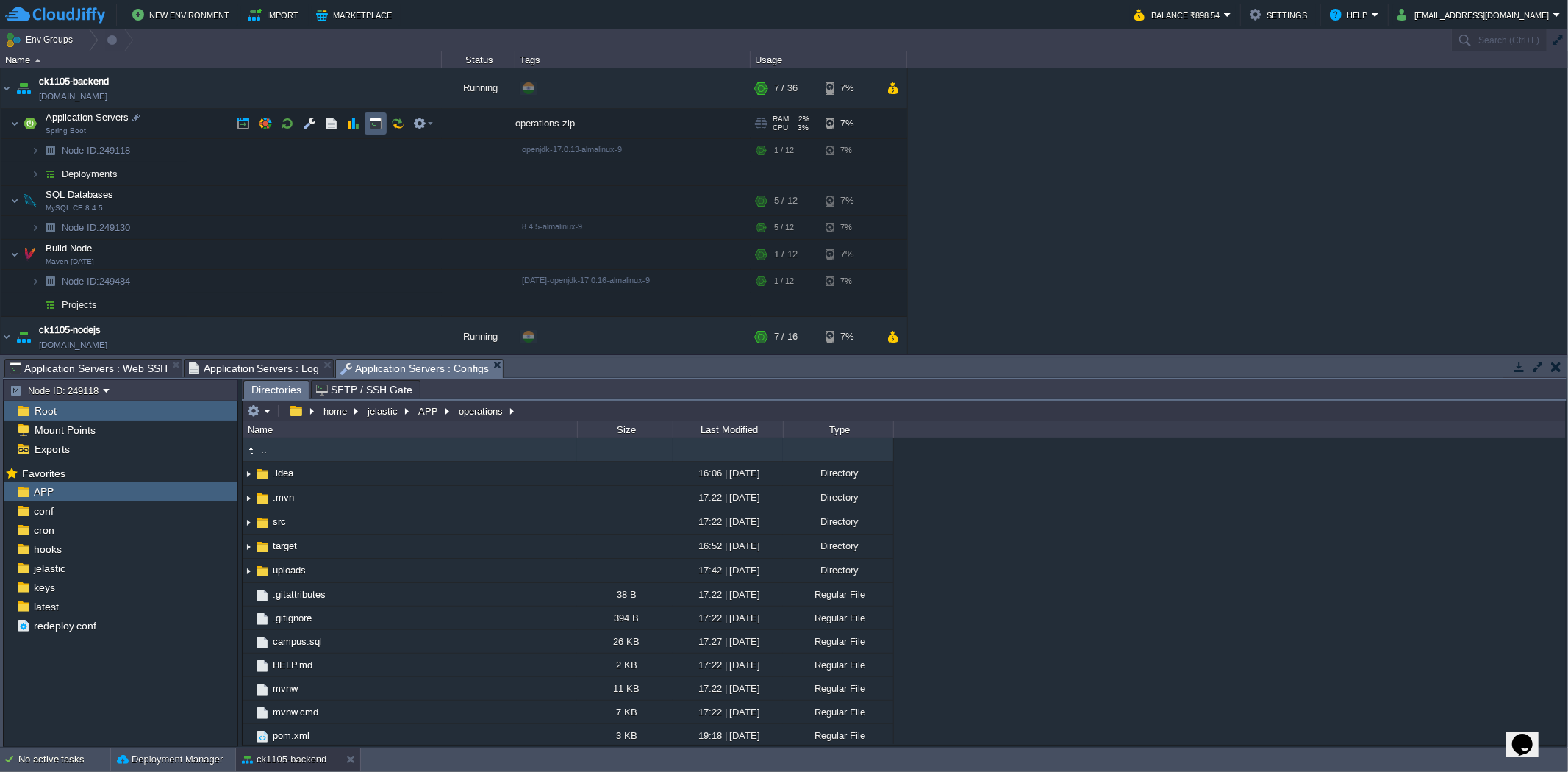
click at [365, 123] on td at bounding box center [375, 123] width 22 height 22
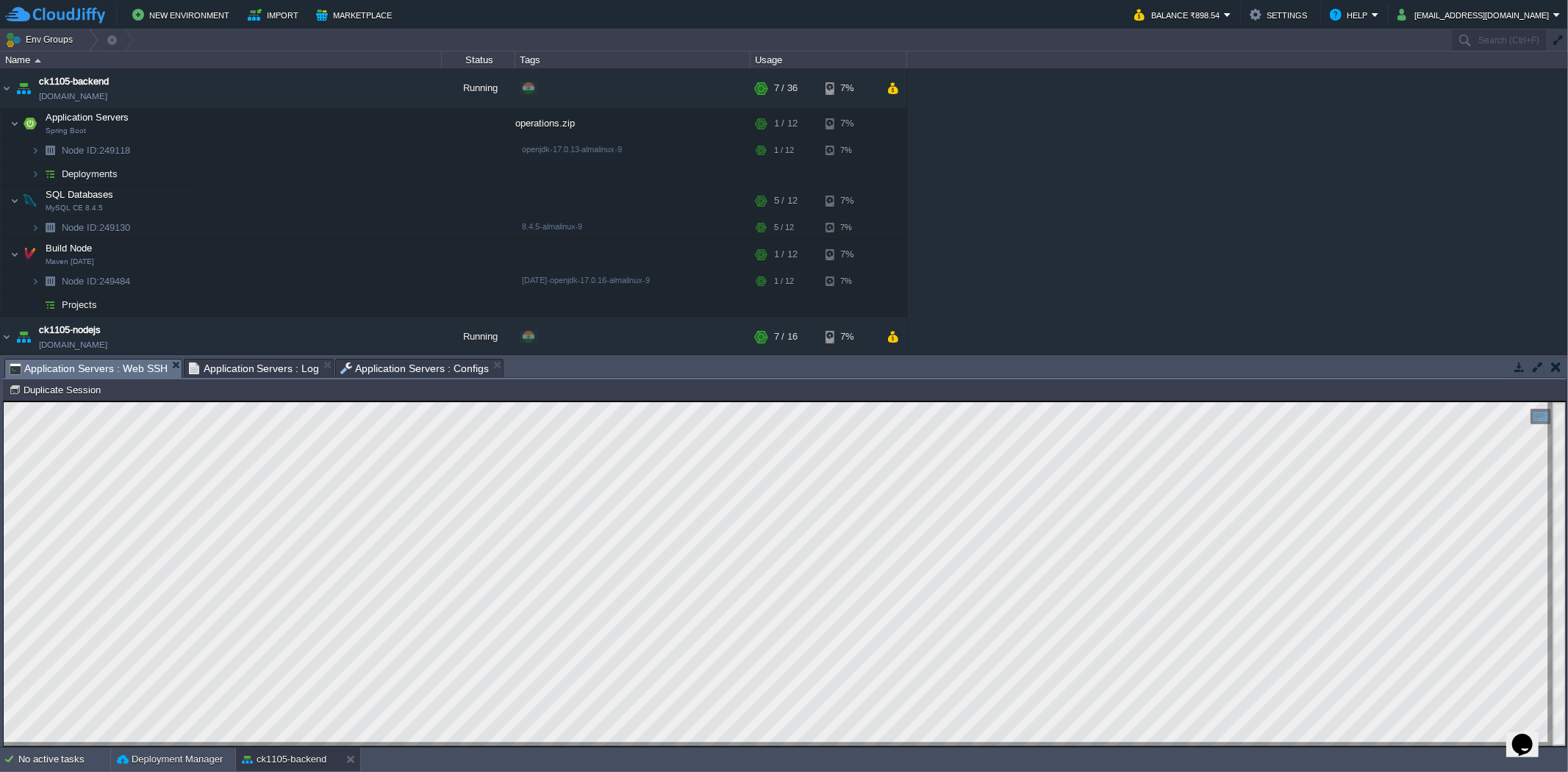
click at [226, 362] on span "Application Servers : Log" at bounding box center [254, 369] width 131 height 18
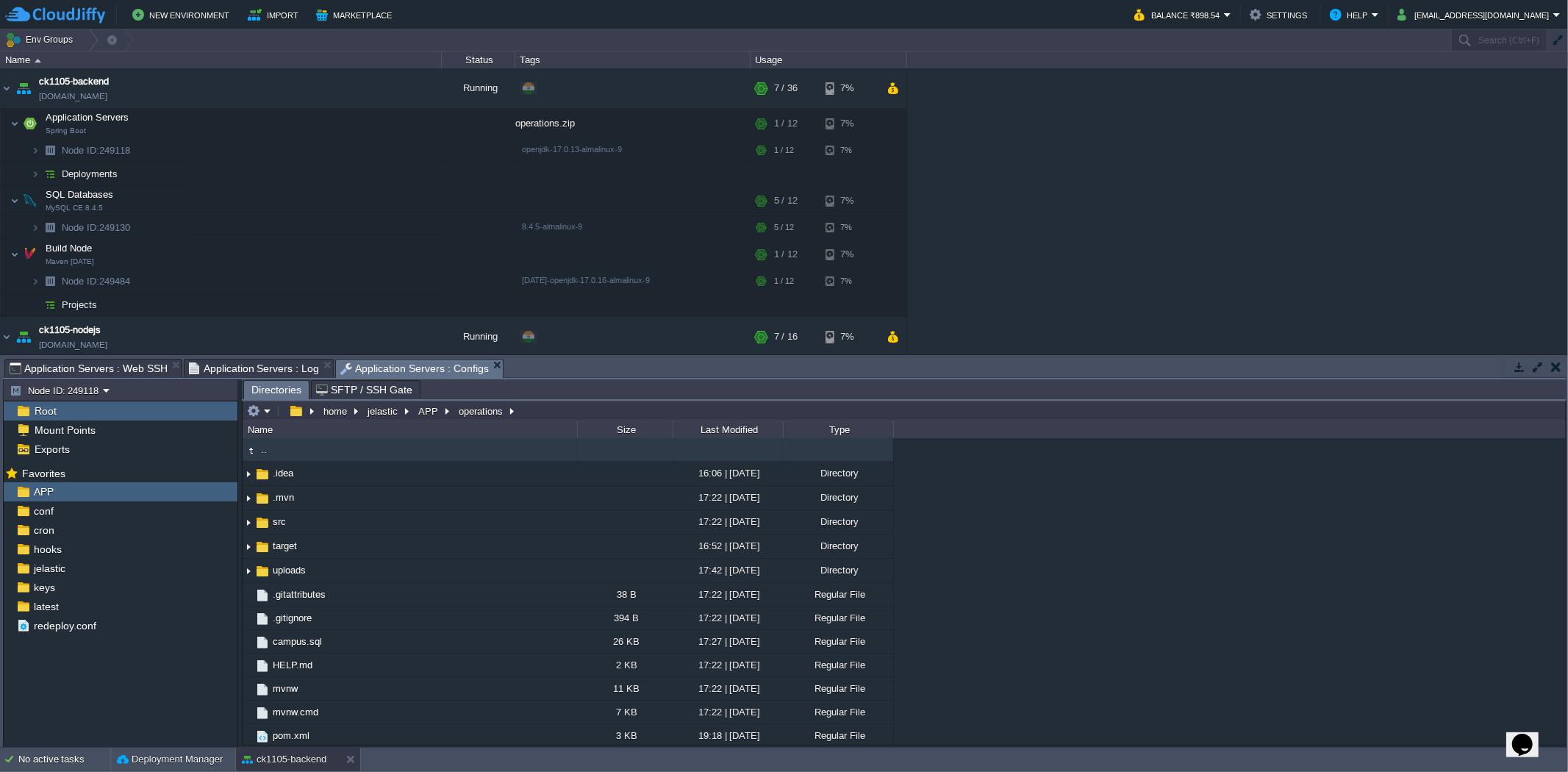
click at [405, 364] on span "Application Servers : Configs" at bounding box center [414, 369] width 149 height 18
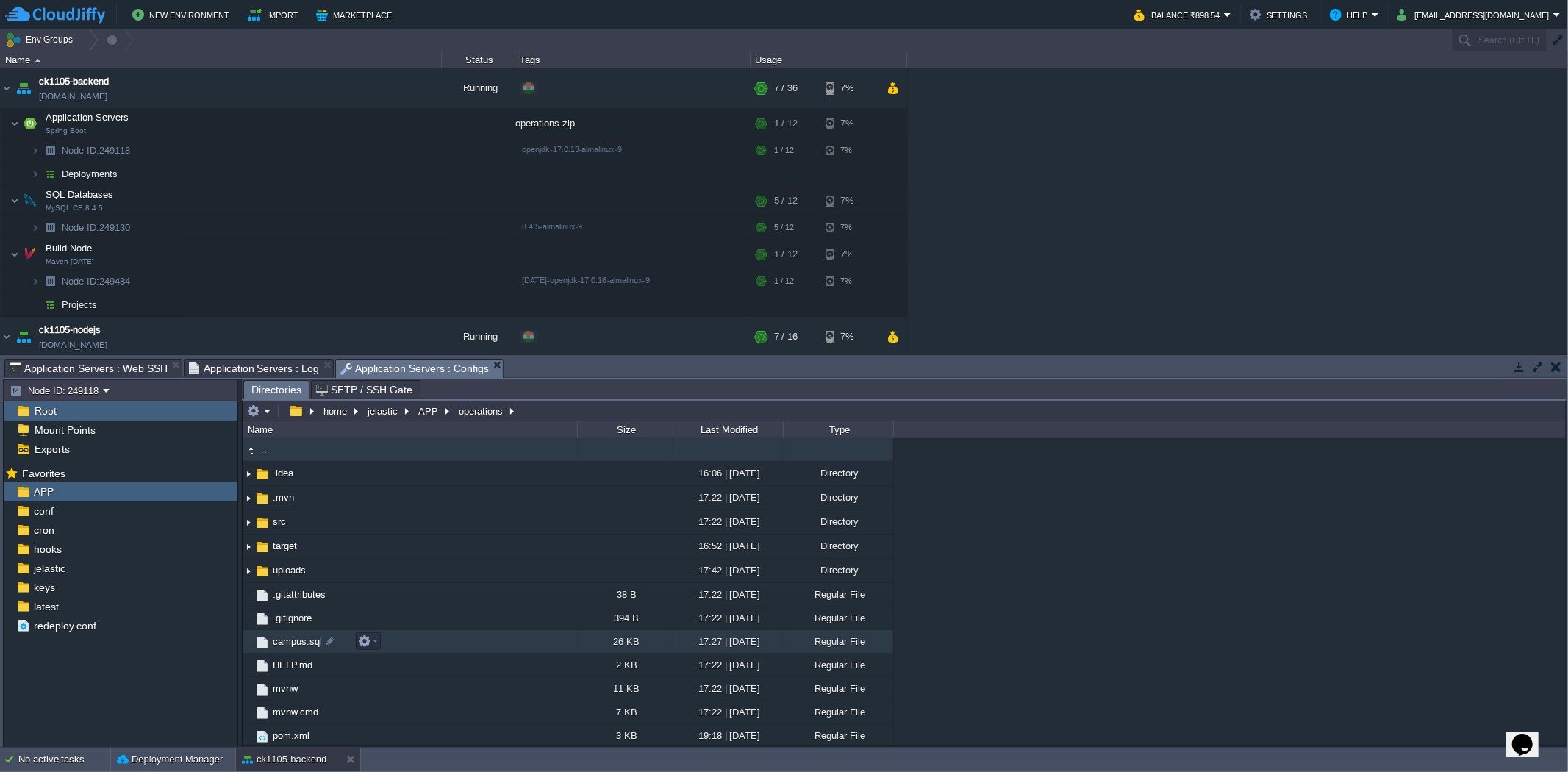
scroll to position [4, 0]
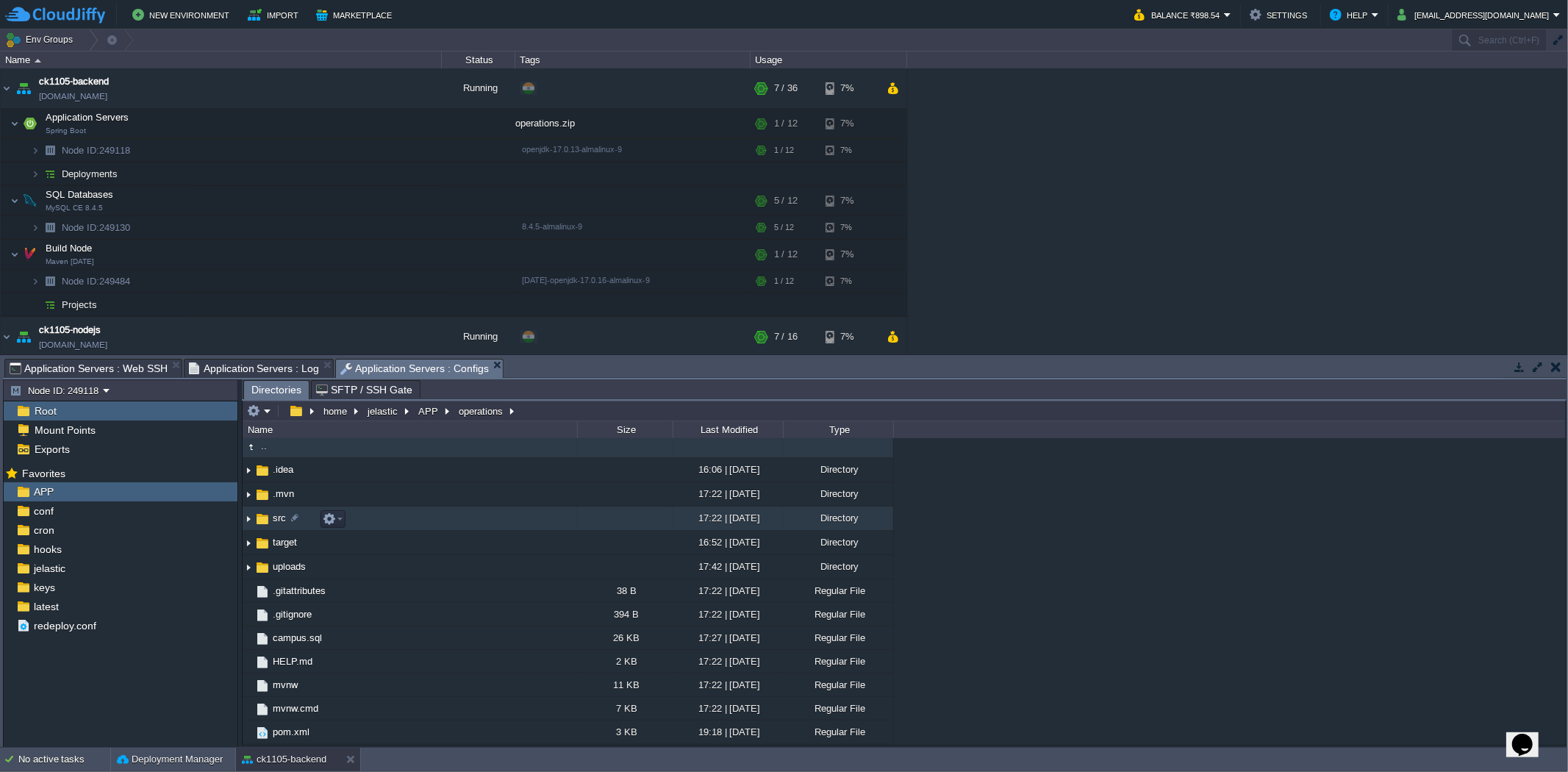
click at [247, 524] on img at bounding box center [249, 519] width 11 height 23
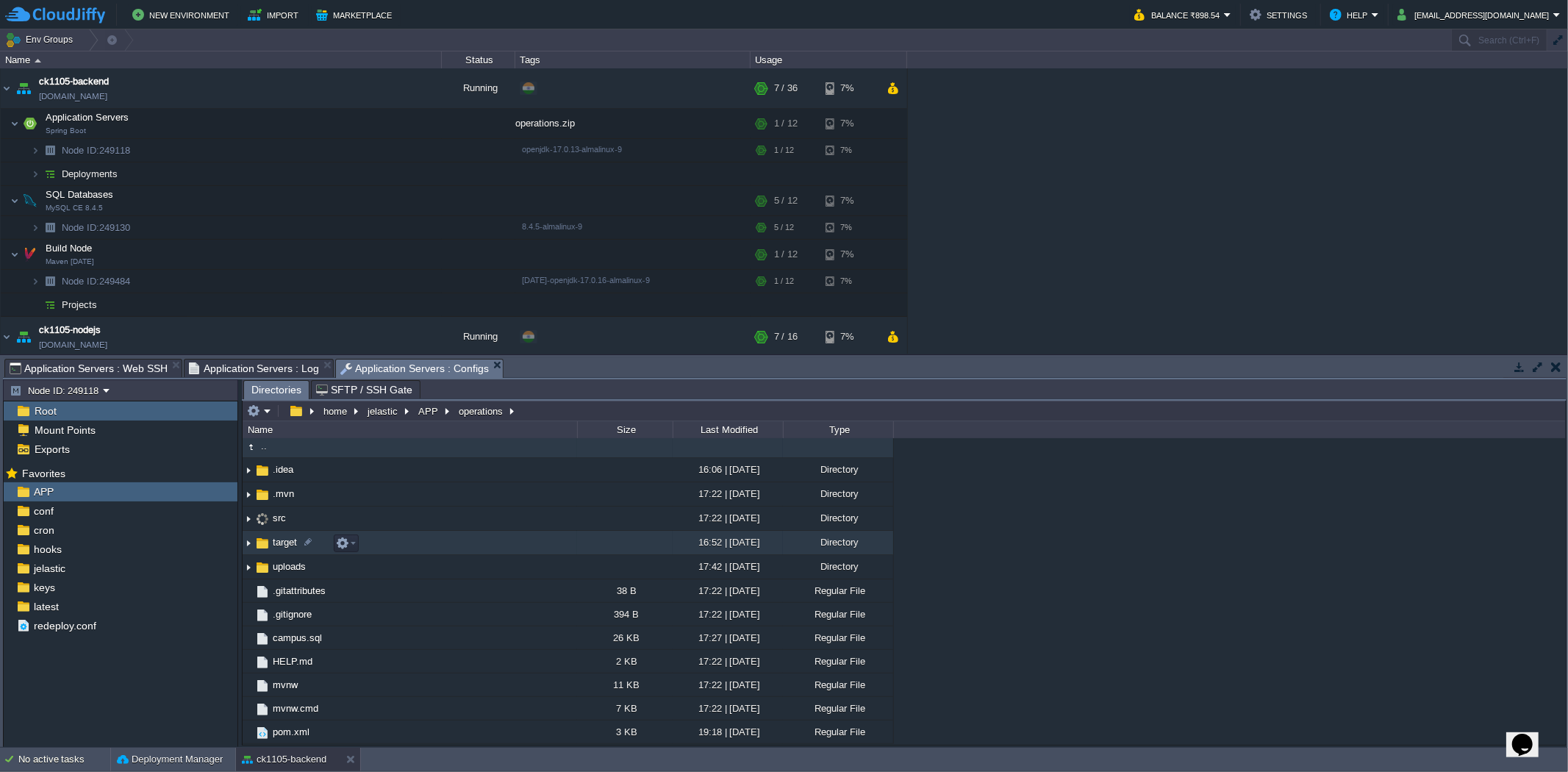
click at [245, 547] on img at bounding box center [249, 543] width 11 height 23
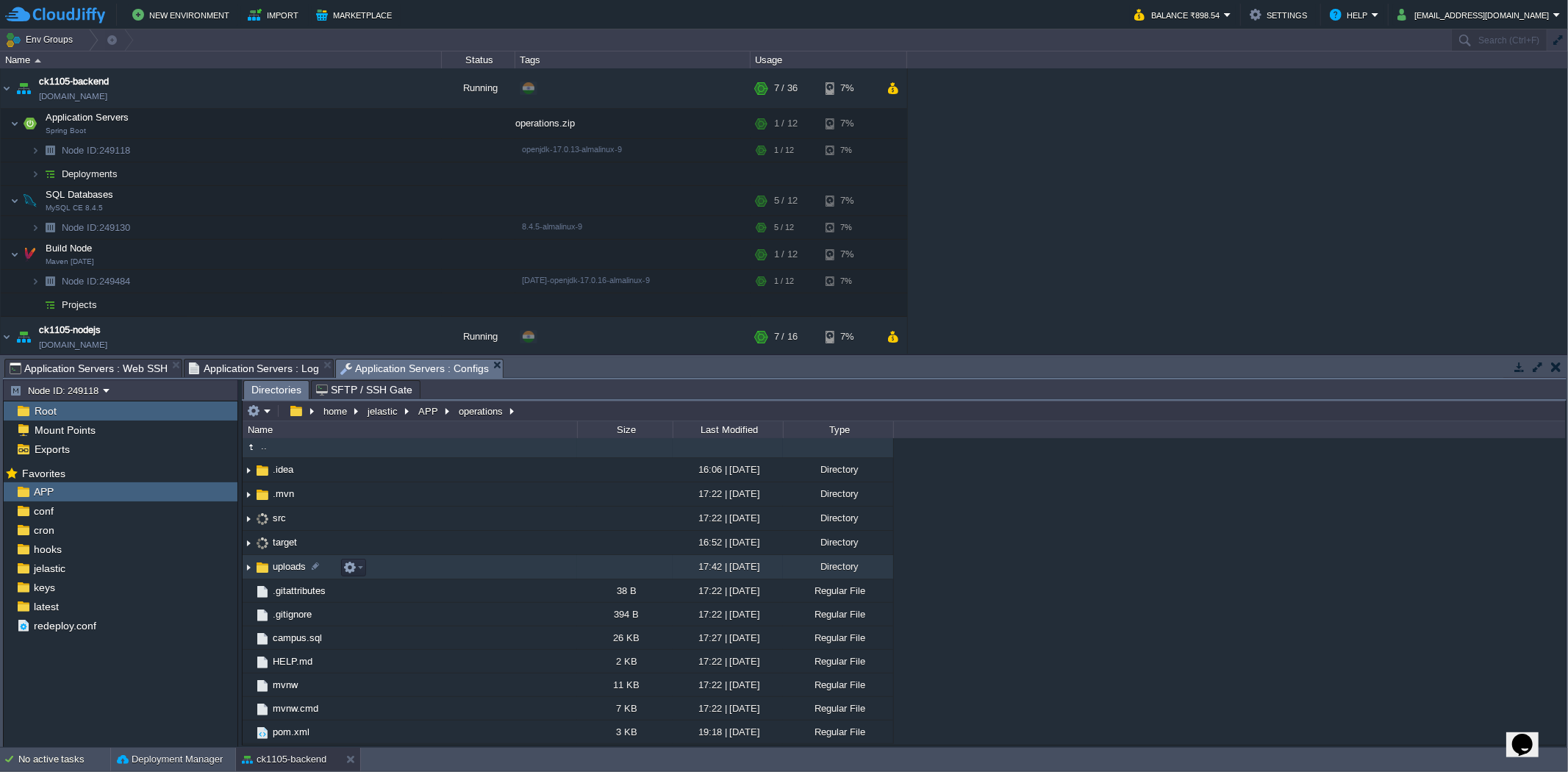
click at [251, 568] on img at bounding box center [249, 568] width 11 height 23
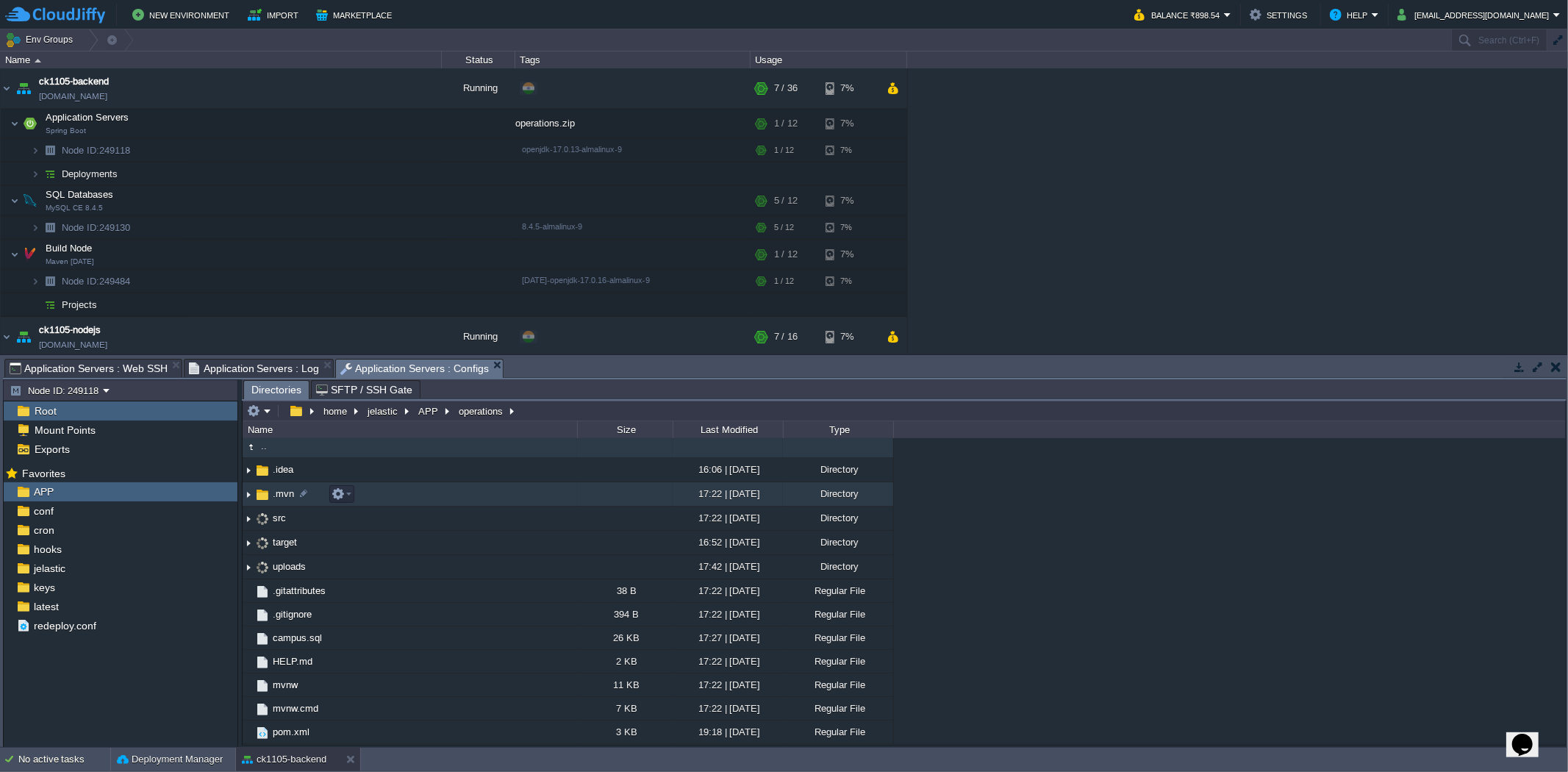
click at [254, 493] on img at bounding box center [262, 495] width 16 height 16
click at [252, 474] on img at bounding box center [249, 470] width 11 height 23
click at [247, 495] on img at bounding box center [249, 495] width 11 height 23
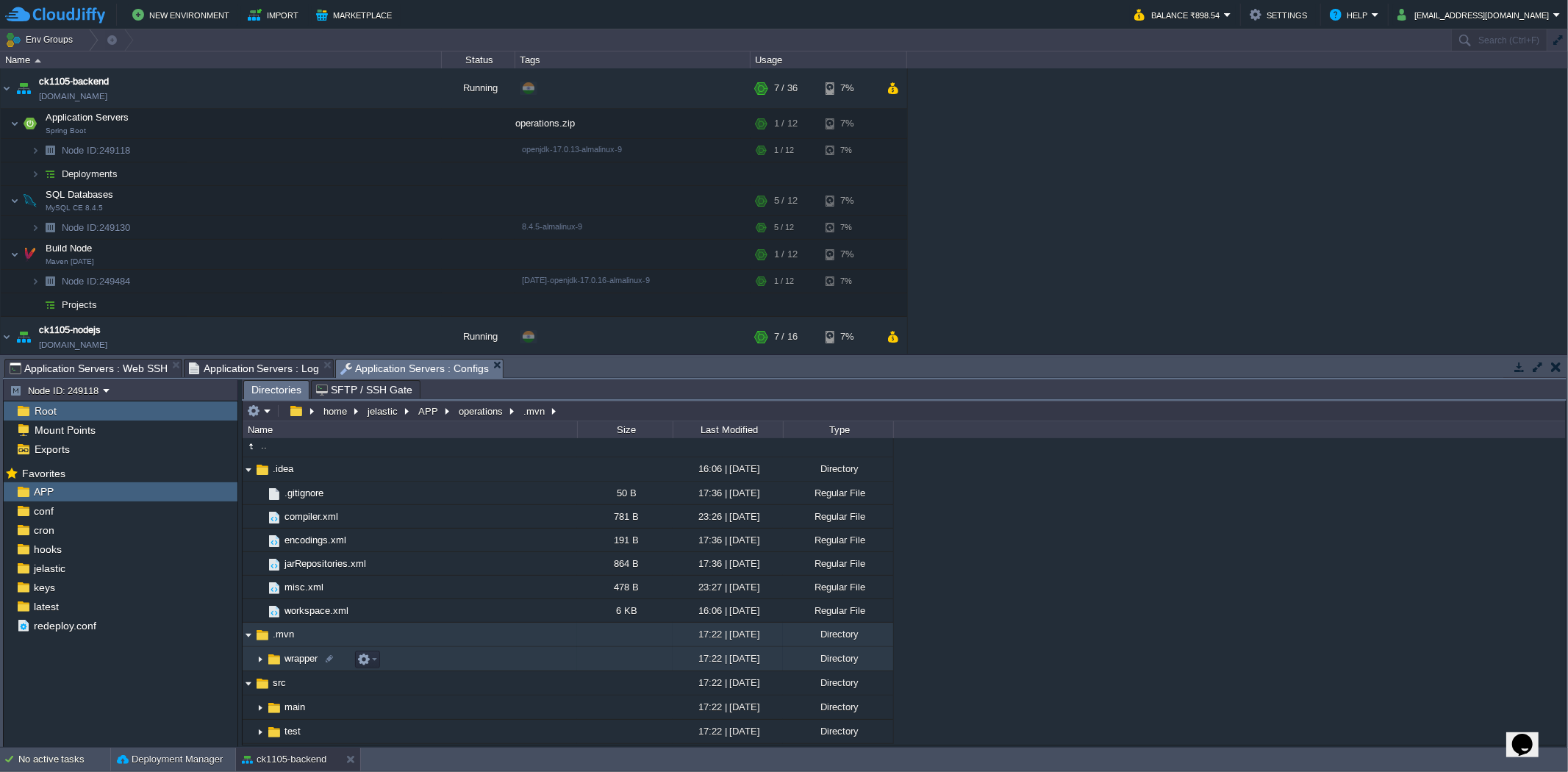
click at [259, 664] on img at bounding box center [260, 659] width 11 height 23
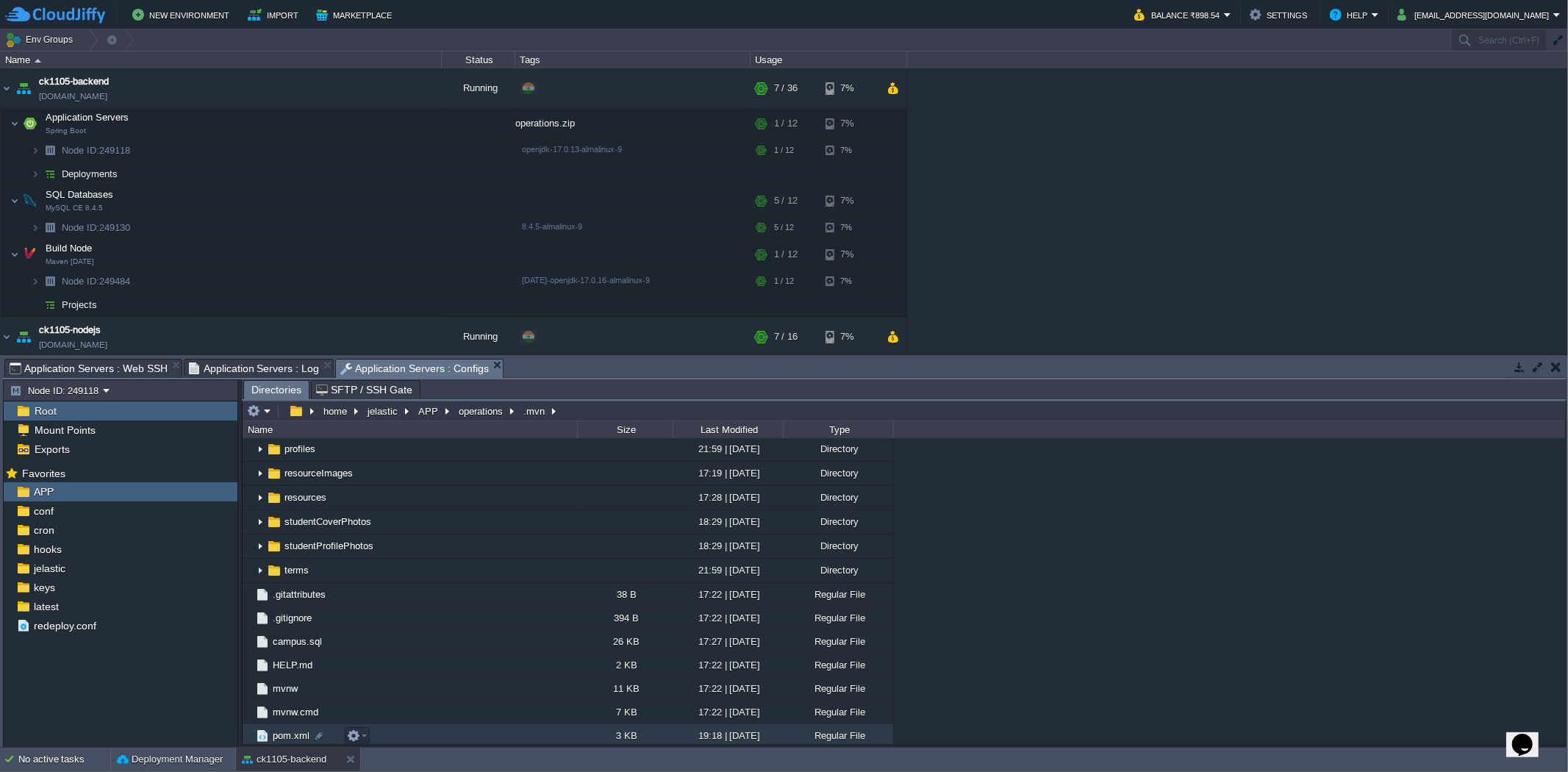
scroll to position [825, 0]
click at [1169, 260] on div "ck1105-backend [DOMAIN_NAME] Running + Add to Env Group RAM 14% CPU 1% 7 / 36 7…" at bounding box center [784, 211] width 1568 height 285
